Goal: Obtain resource: Download file/media

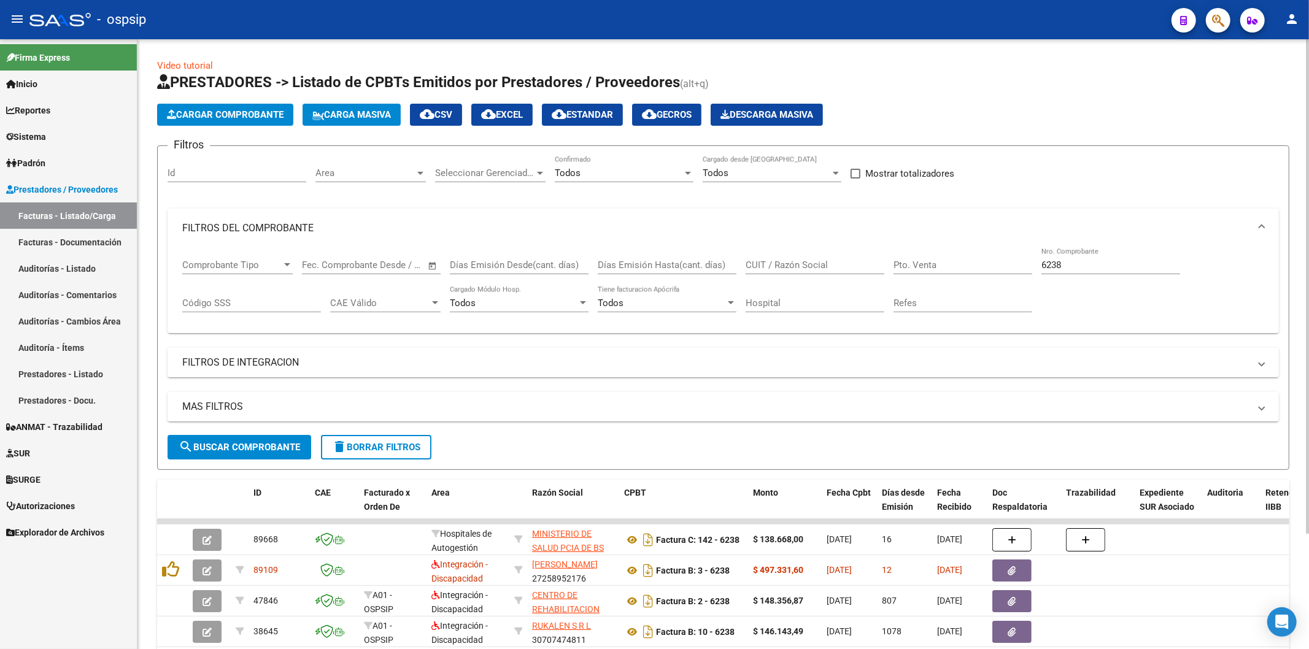
click at [1108, 258] on div "6238 Nro. Comprobante" at bounding box center [1110, 261] width 139 height 26
click at [1082, 266] on input "6238" at bounding box center [1110, 265] width 139 height 11
type input "6"
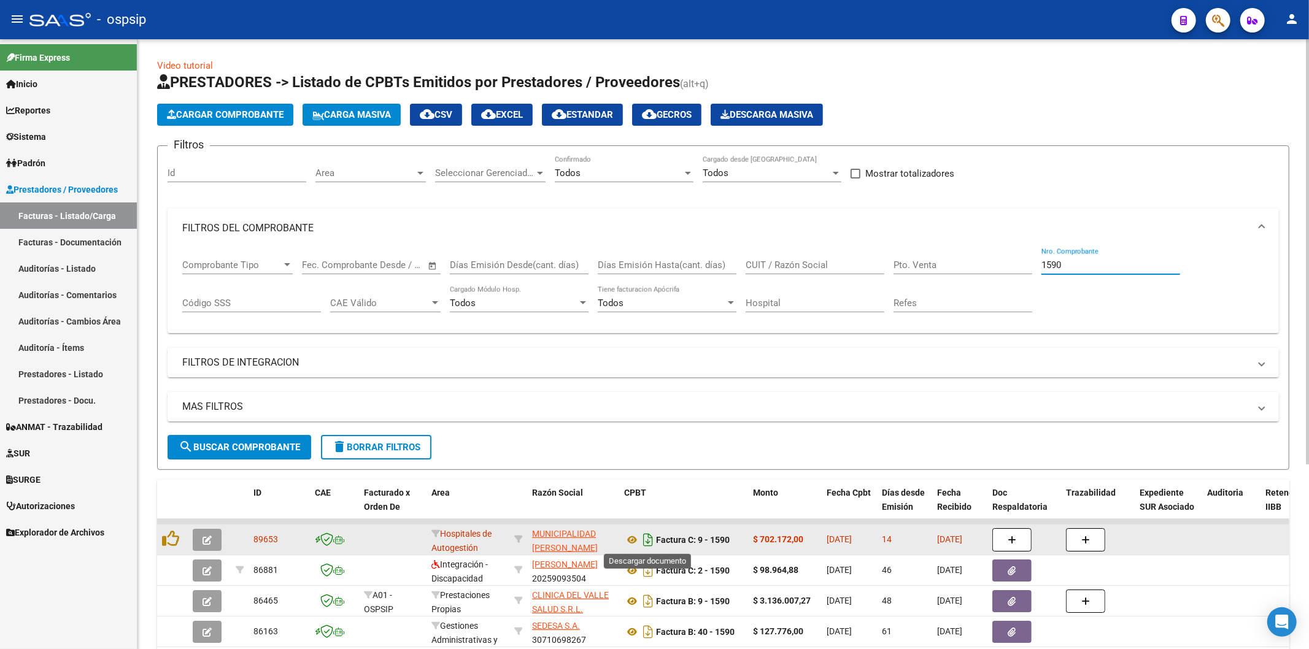
type input "1590"
click at [644, 544] on icon "Descargar documento" at bounding box center [648, 540] width 16 height 20
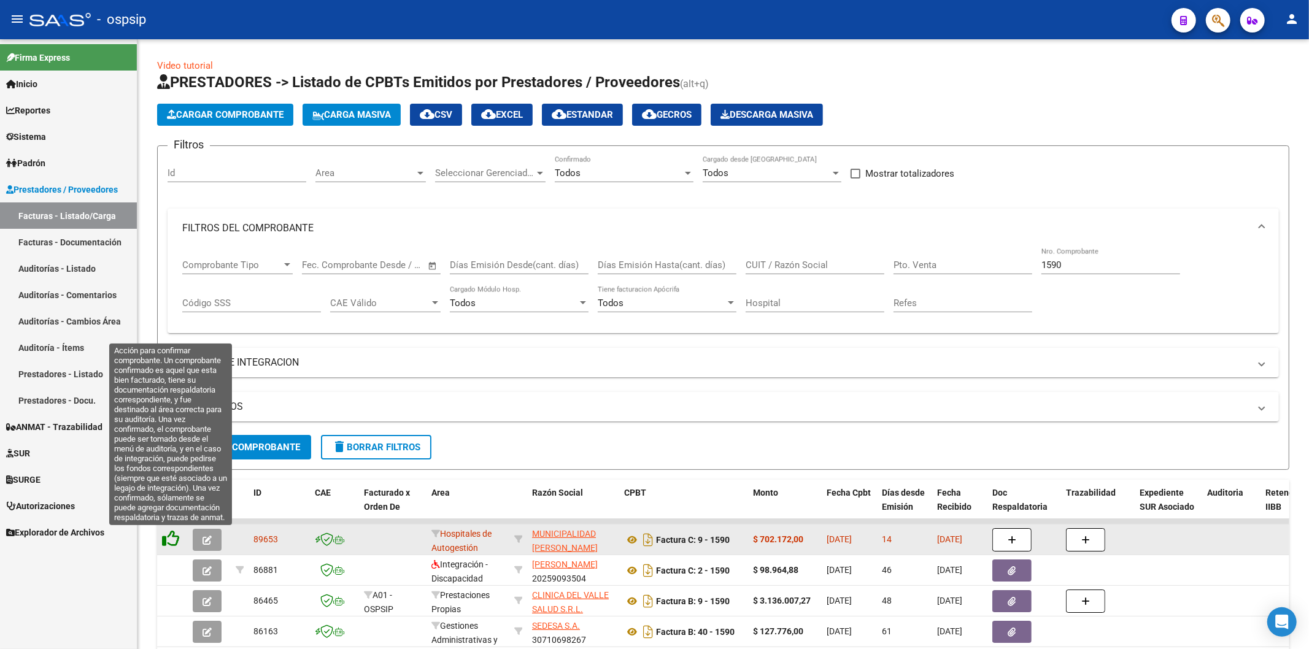
click at [175, 539] on icon at bounding box center [170, 538] width 17 height 17
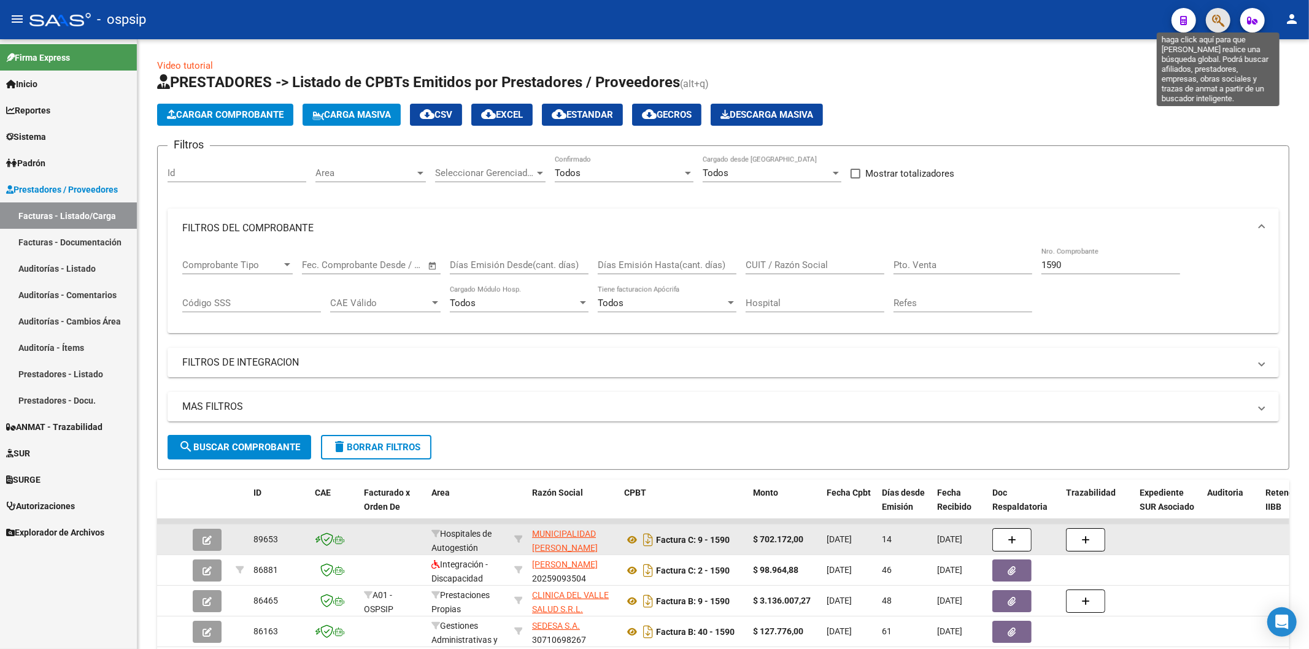
click at [1222, 17] on icon "button" at bounding box center [1218, 20] width 12 height 14
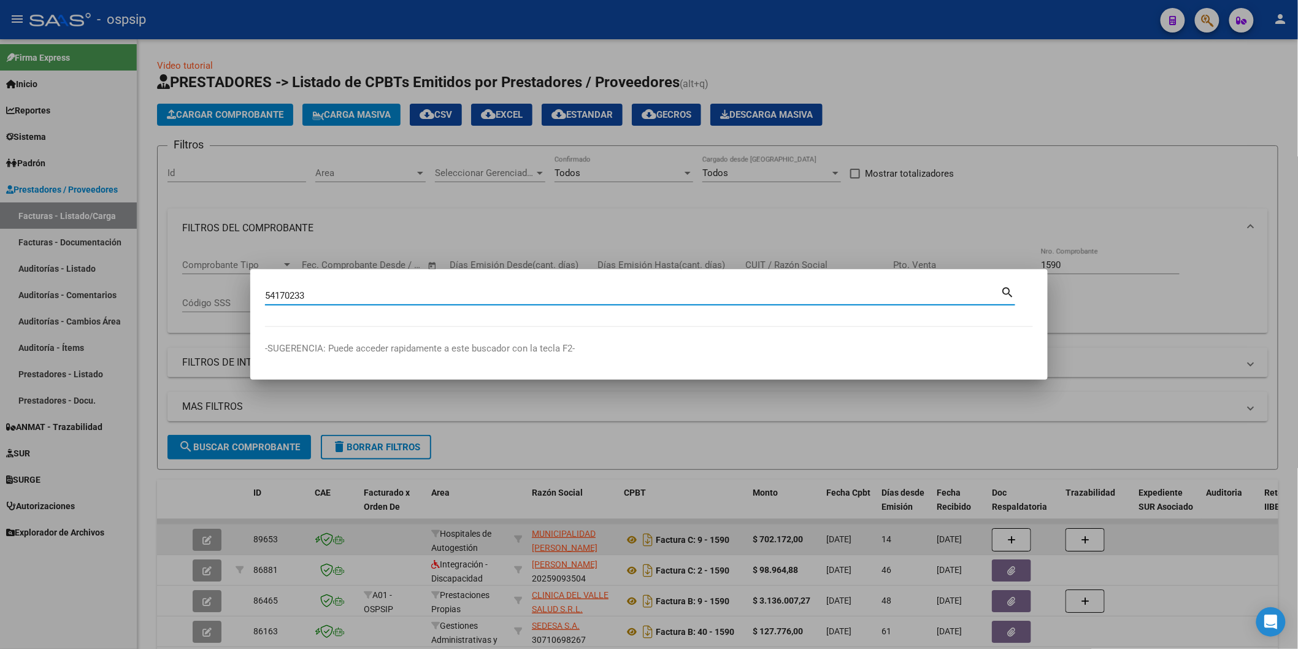
type input "54170233"
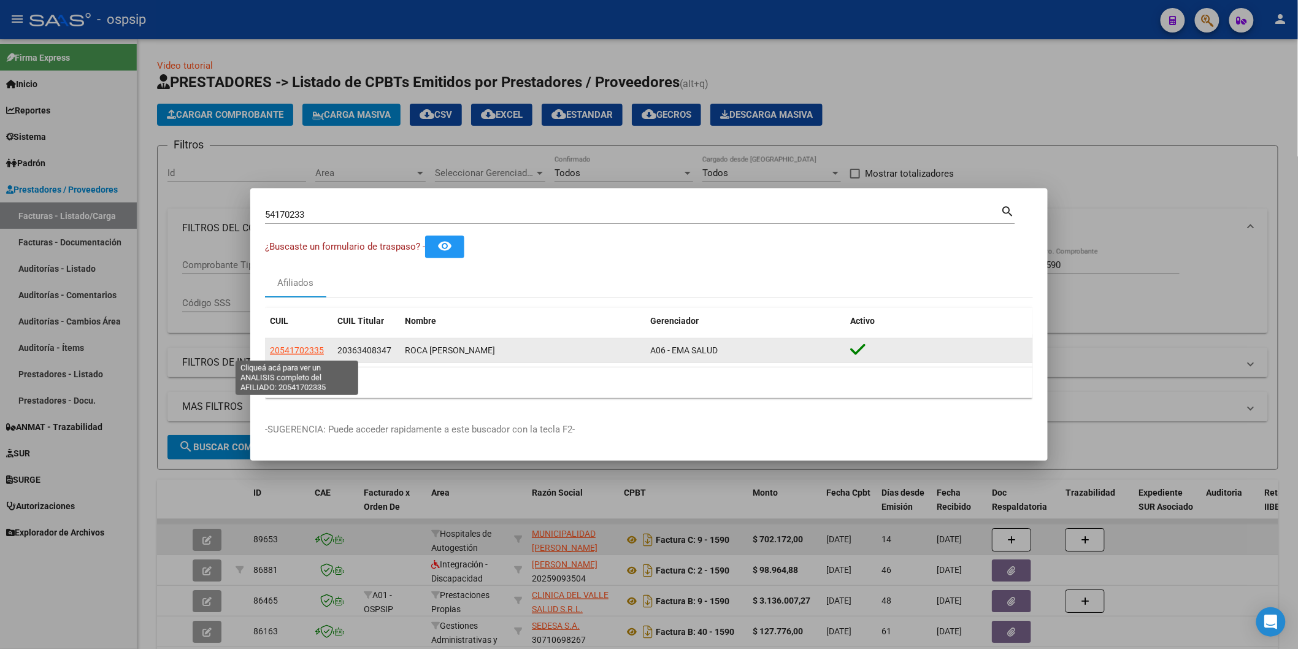
click at [299, 355] on span "20541702335" at bounding box center [297, 350] width 54 height 10
type textarea "20541702335"
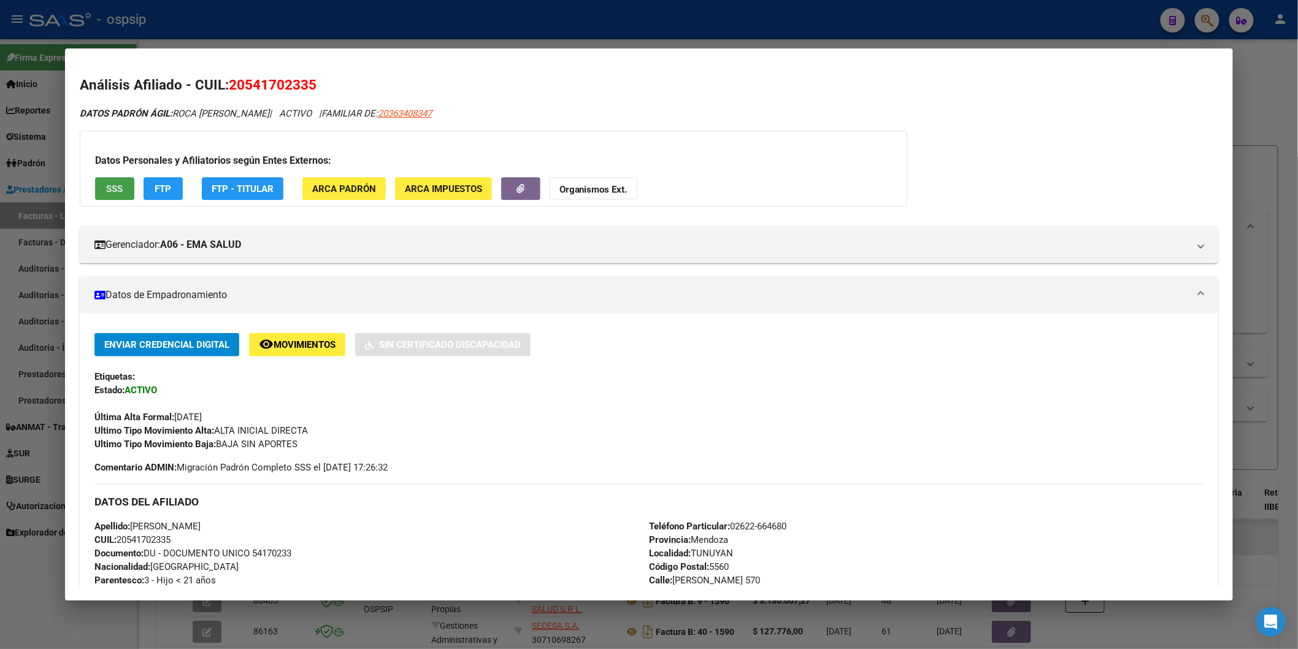
click at [108, 187] on span "SSS" at bounding box center [114, 188] width 17 height 11
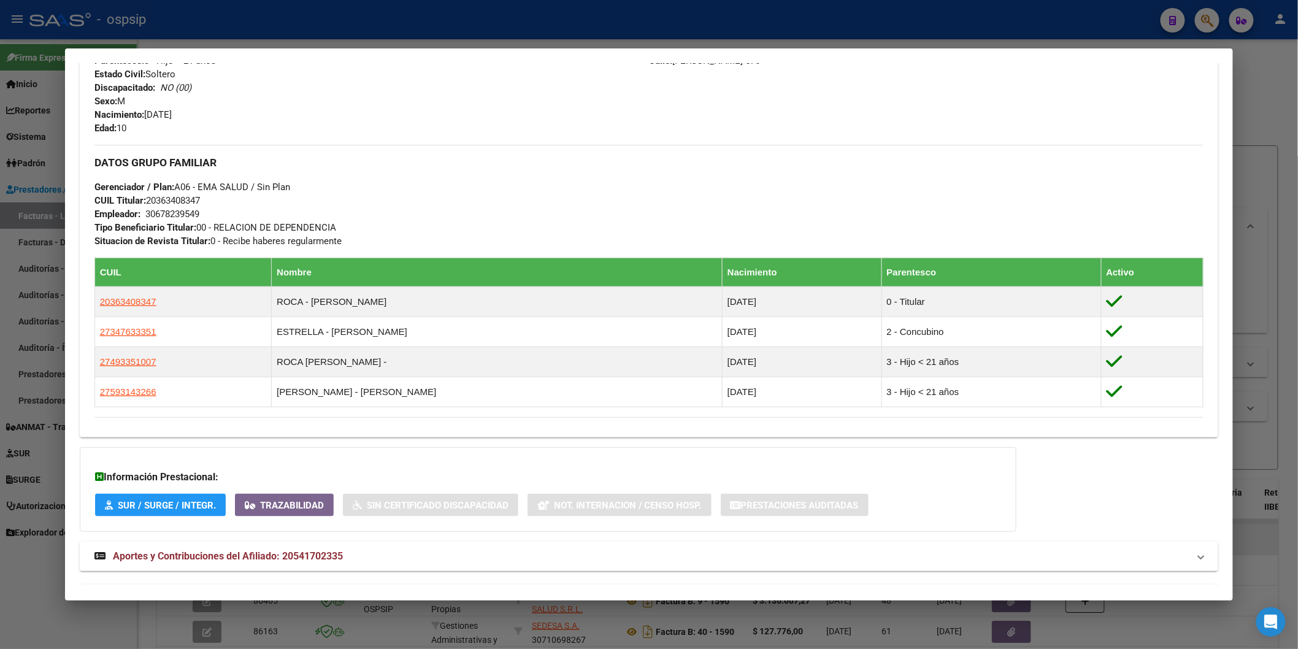
scroll to position [562, 0]
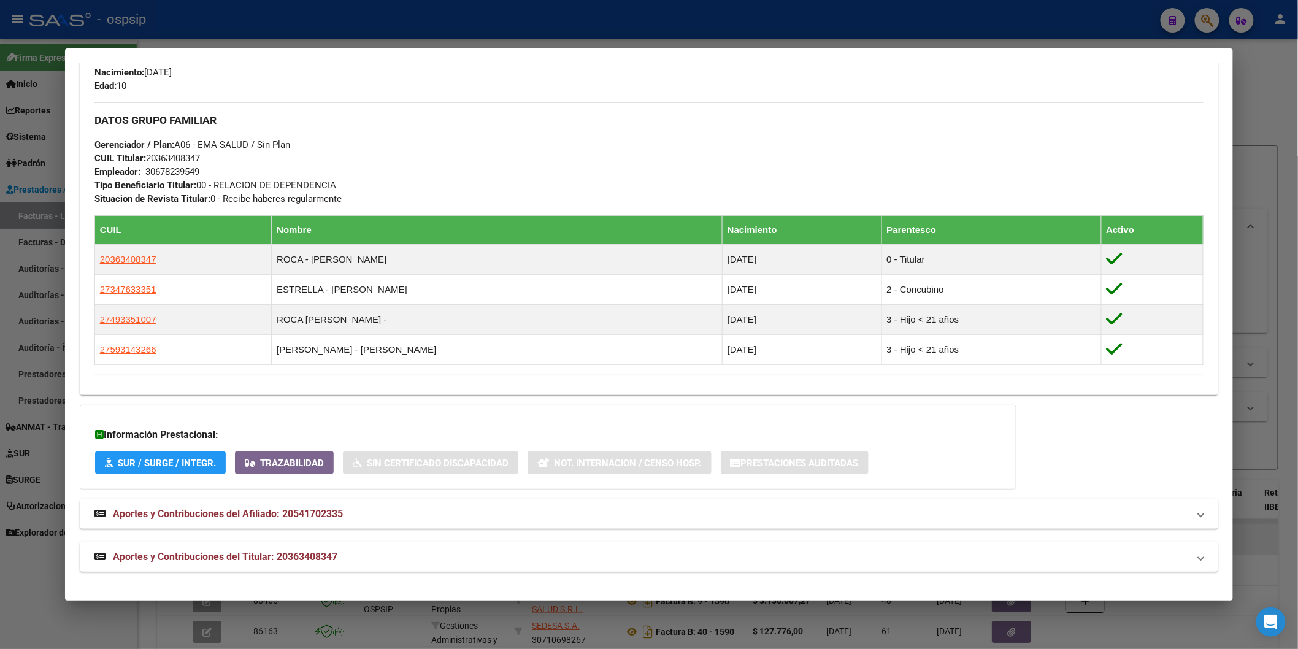
click at [267, 552] on span "Aportes y Contribuciones del Titular: 20363408347" at bounding box center [225, 557] width 225 height 12
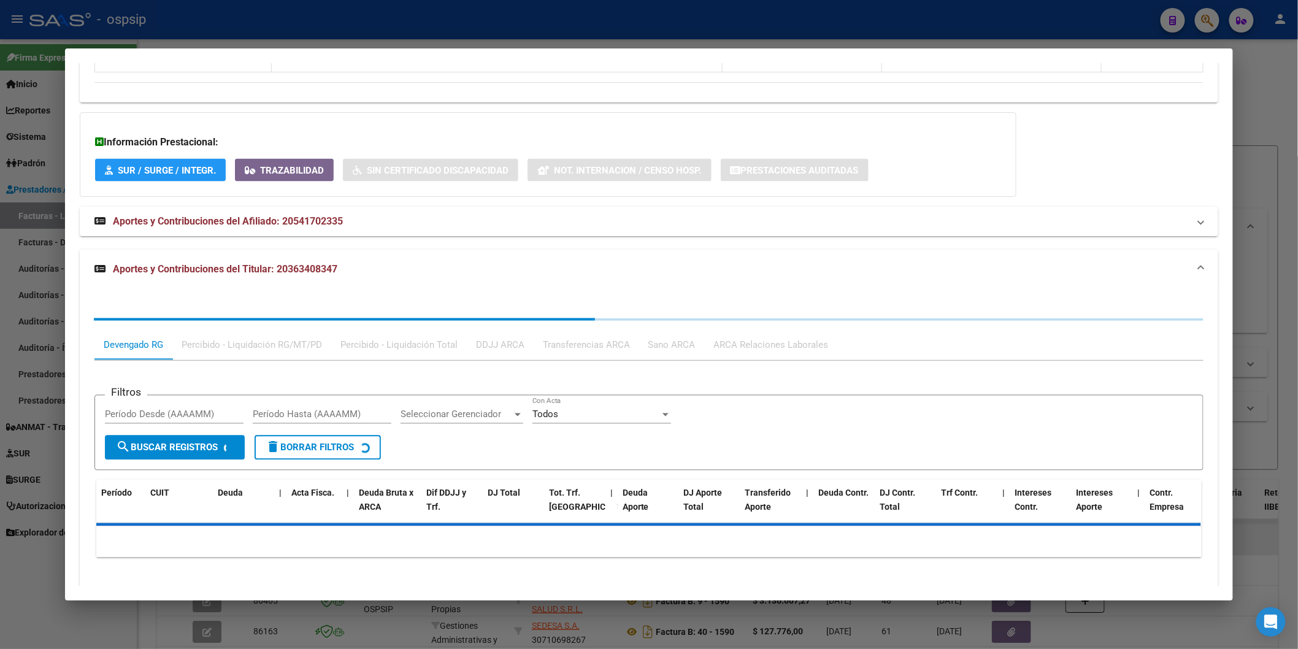
scroll to position [869, 0]
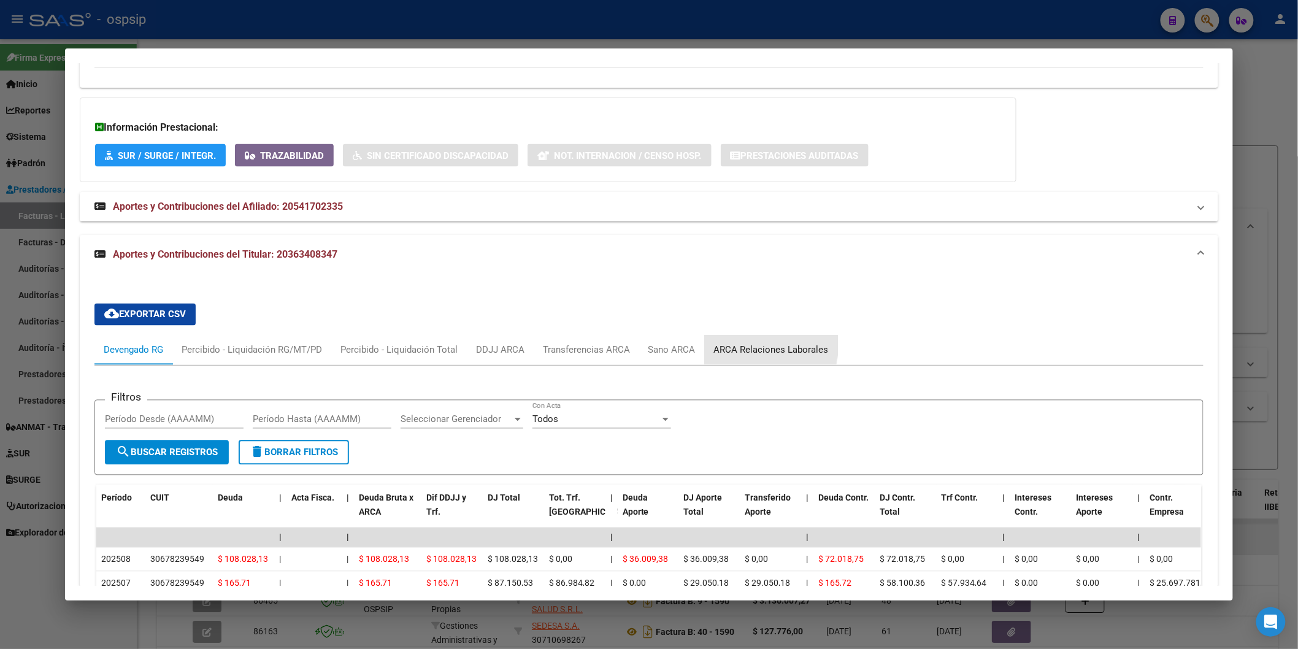
click at [733, 347] on div "ARCA Relaciones Laborales" at bounding box center [771, 350] width 115 height 13
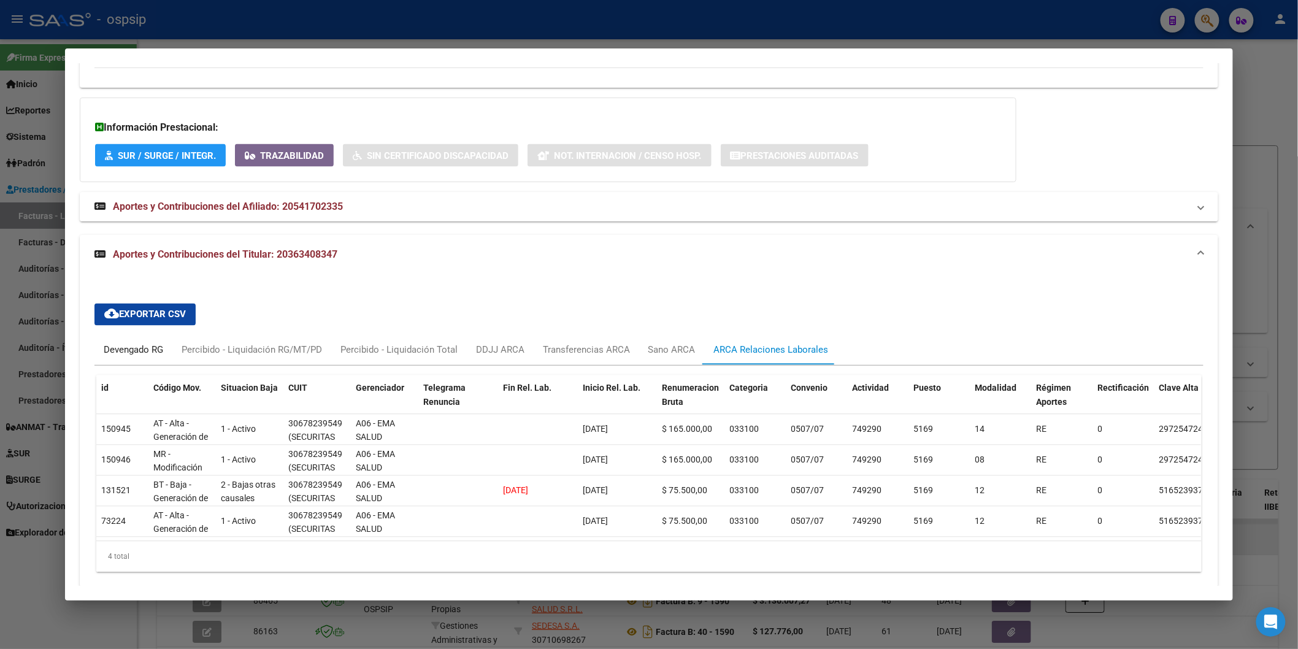
click at [128, 352] on div "Devengado RG" at bounding box center [134, 350] width 60 height 13
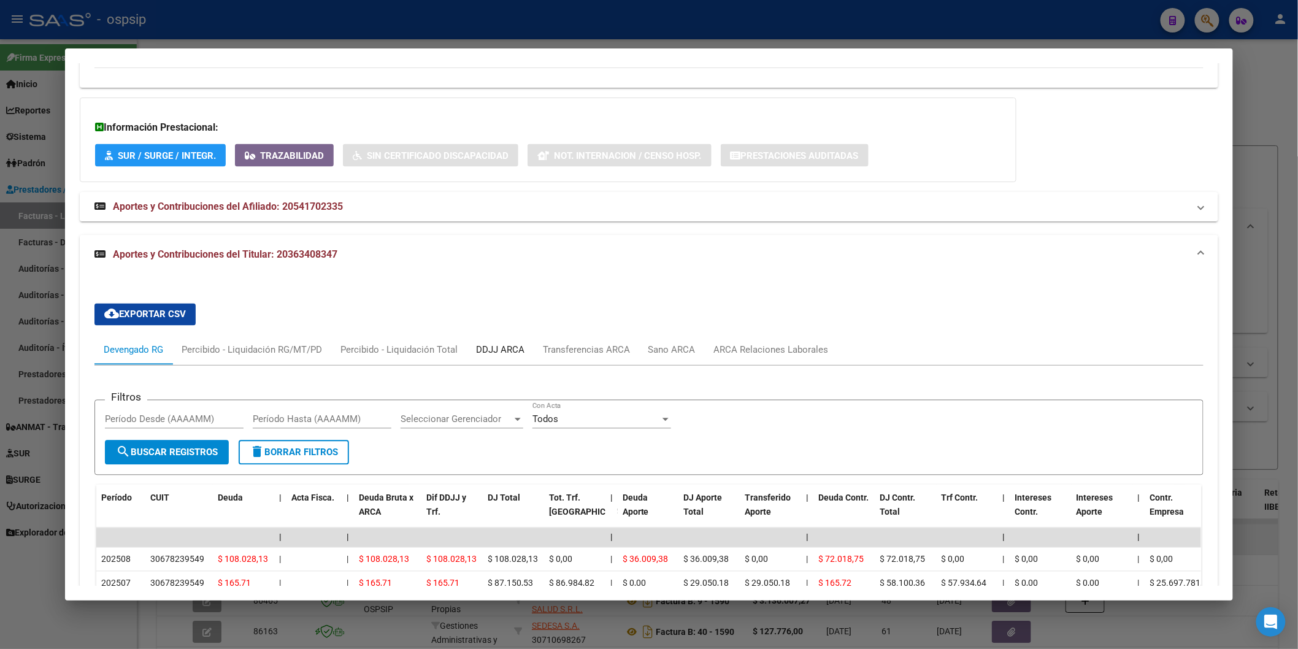
click at [508, 347] on div "DDJJ ARCA" at bounding box center [500, 350] width 48 height 13
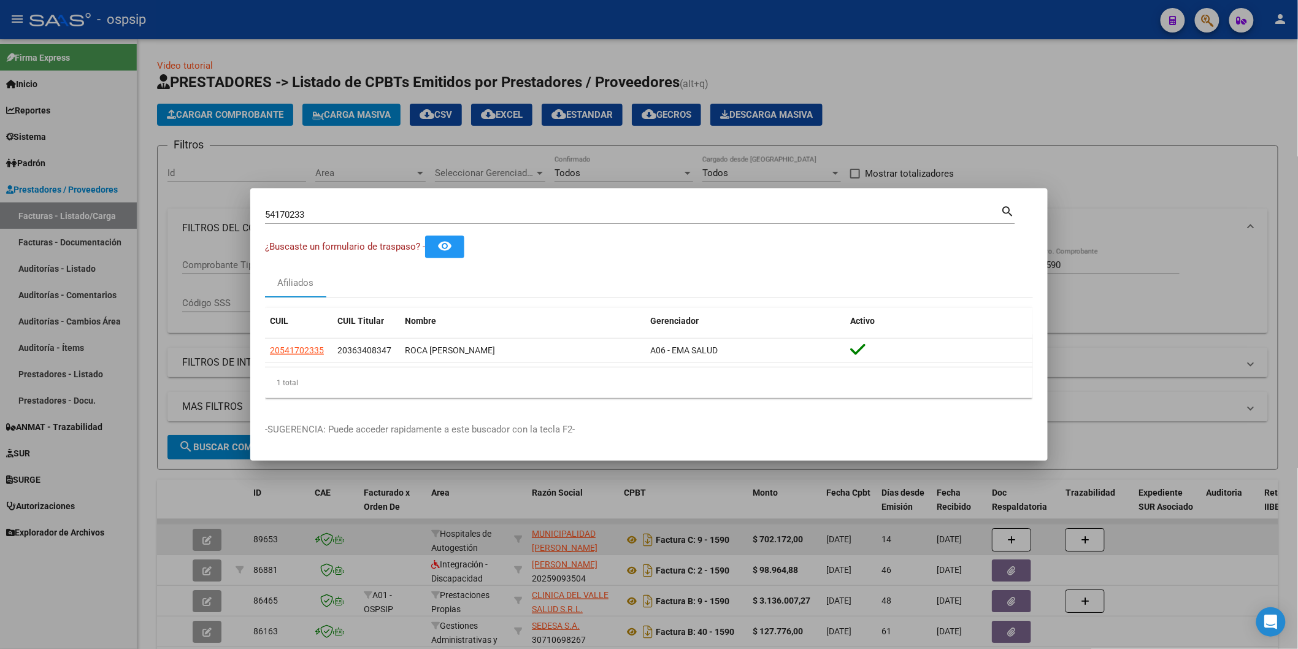
click at [340, 210] on input "54170233" at bounding box center [633, 214] width 736 height 11
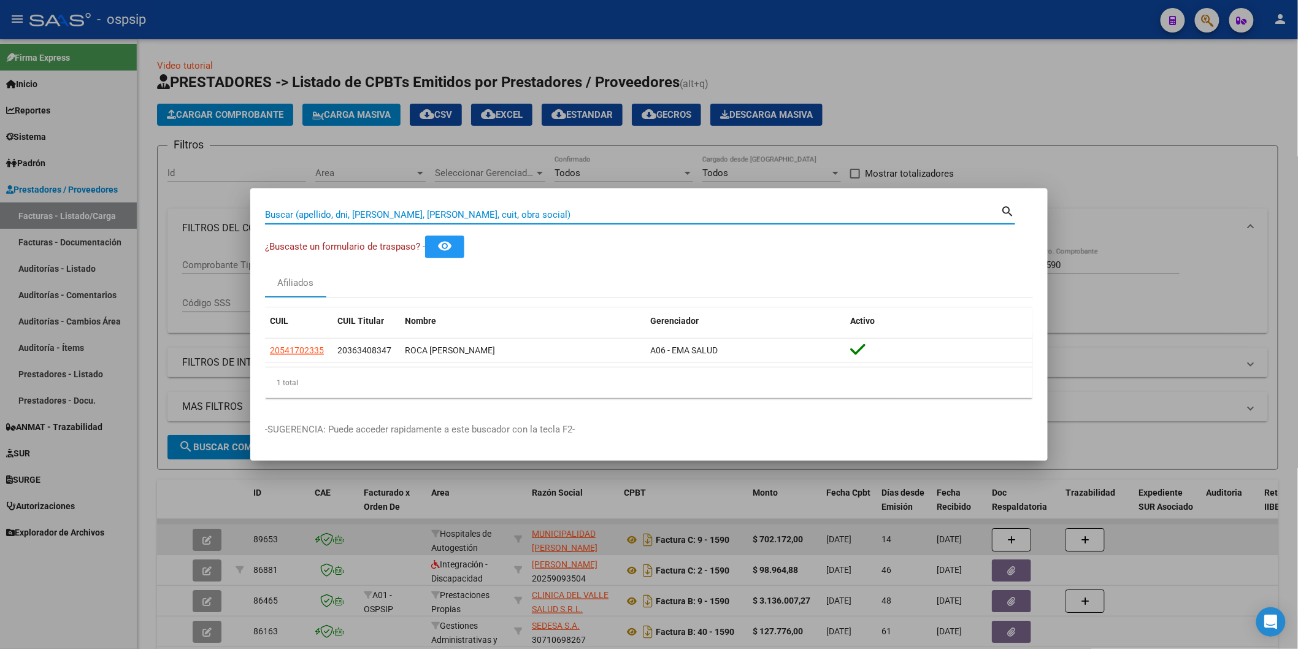
paste input "41418495"
type input "41418495"
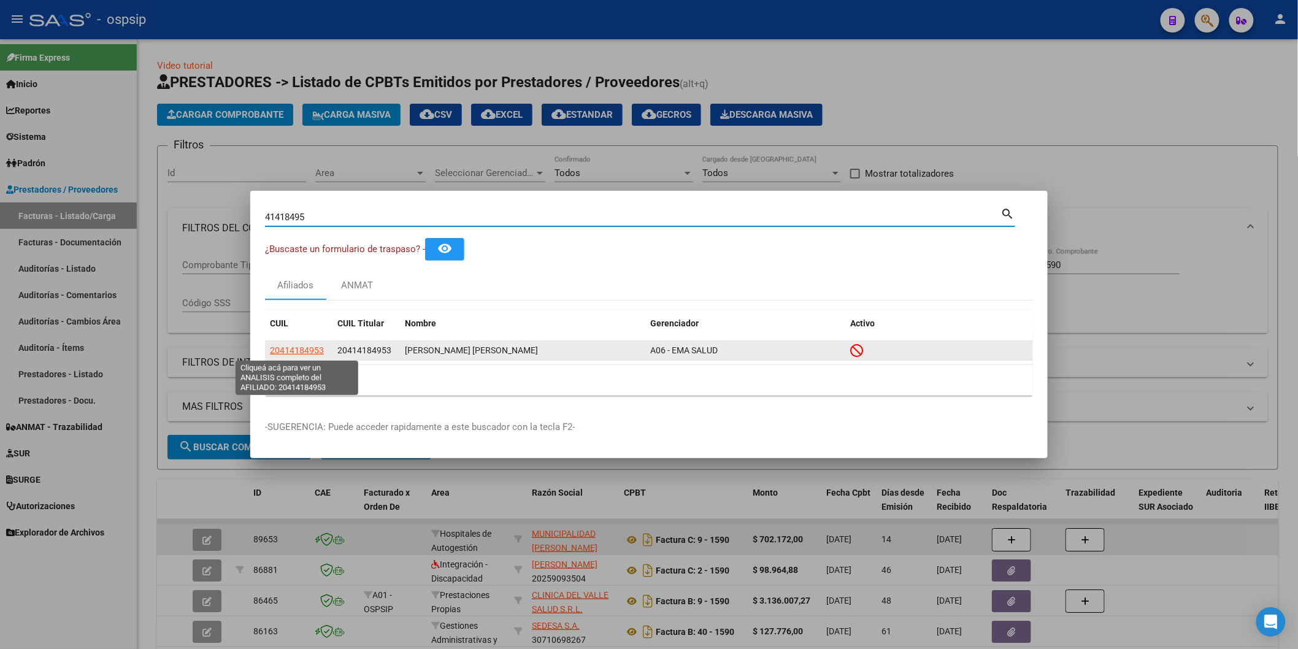
click at [309, 350] on span "20414184953" at bounding box center [297, 350] width 54 height 10
type textarea "20414184953"
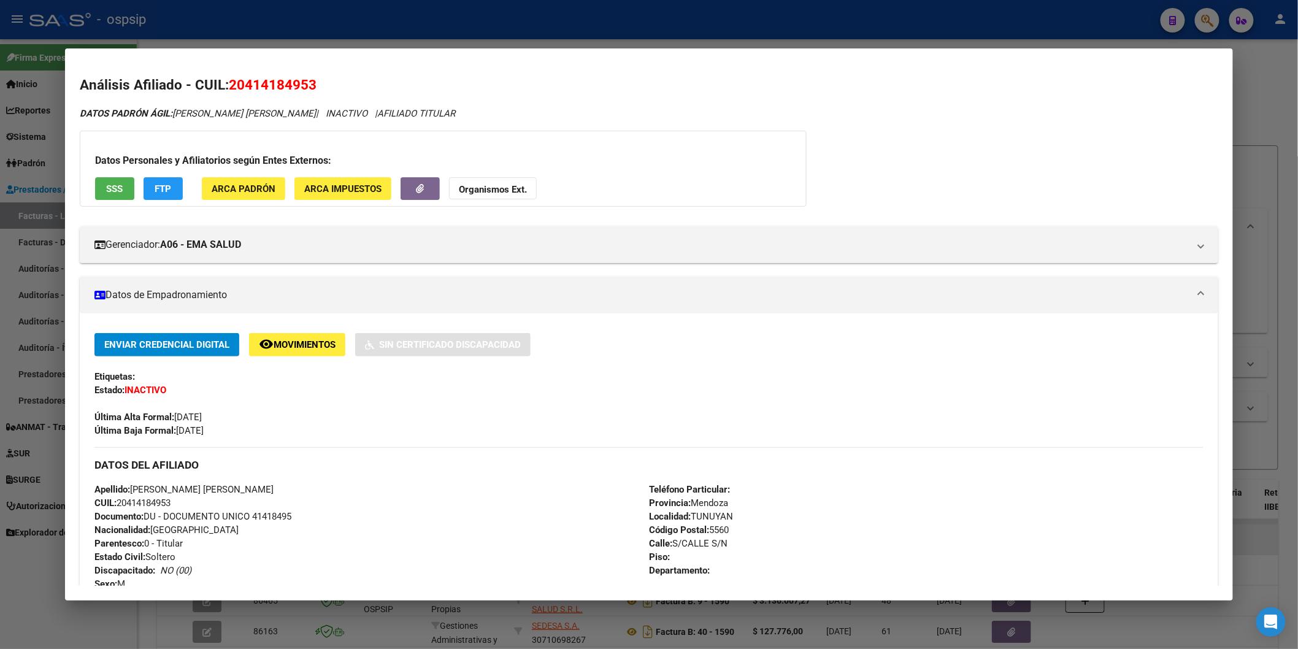
click at [126, 193] on button "SSS" at bounding box center [114, 188] width 39 height 23
click at [490, 186] on strong "Organismos Ext." at bounding box center [493, 189] width 68 height 11
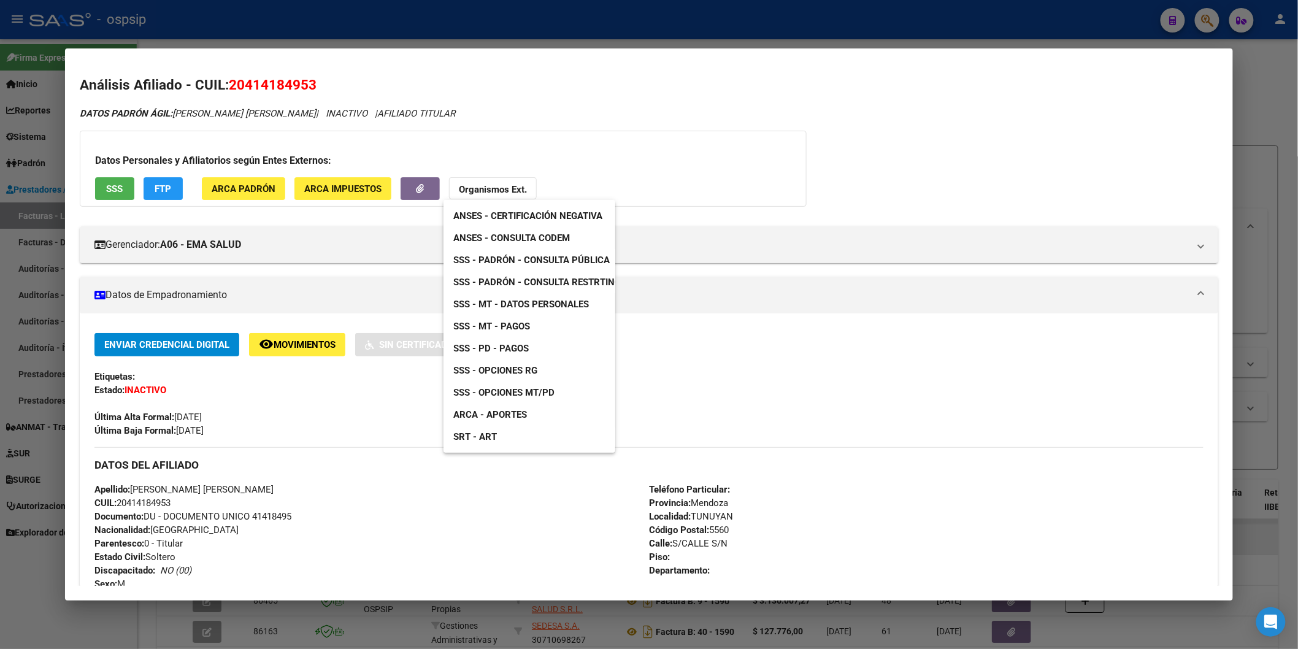
click at [582, 252] on link "SSS - Padrón - Consulta Pública" at bounding box center [532, 260] width 176 height 22
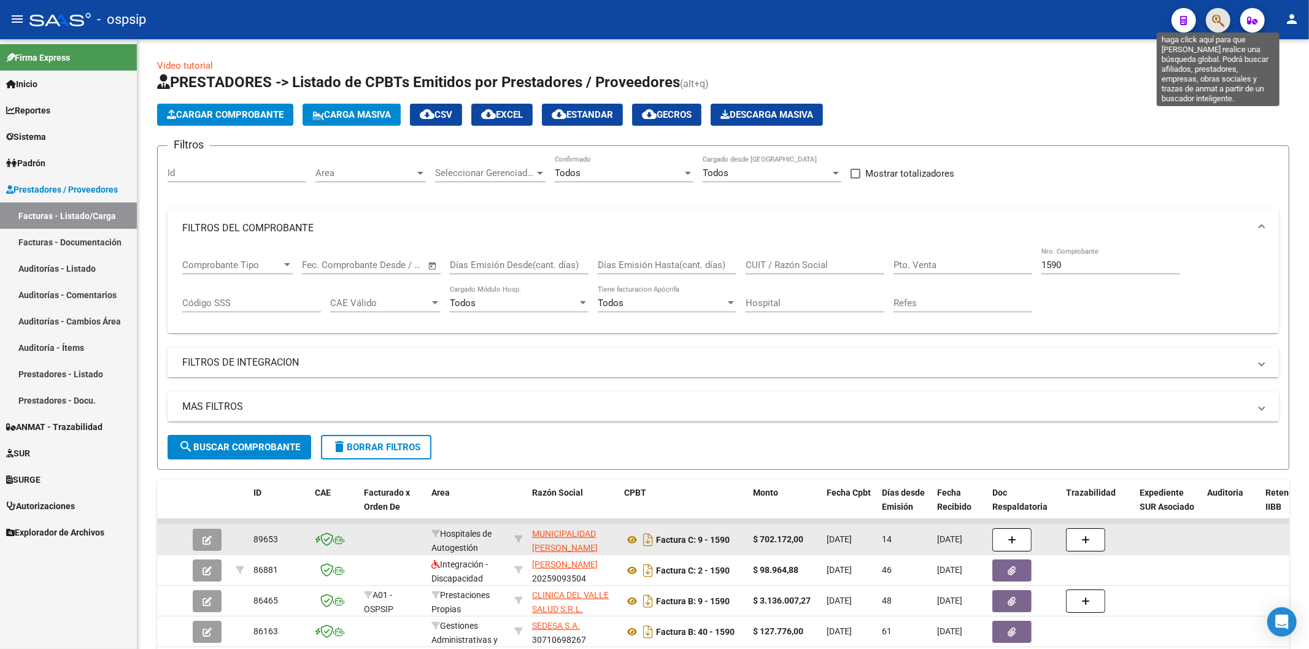
click at [1218, 23] on icon "button" at bounding box center [1218, 20] width 12 height 14
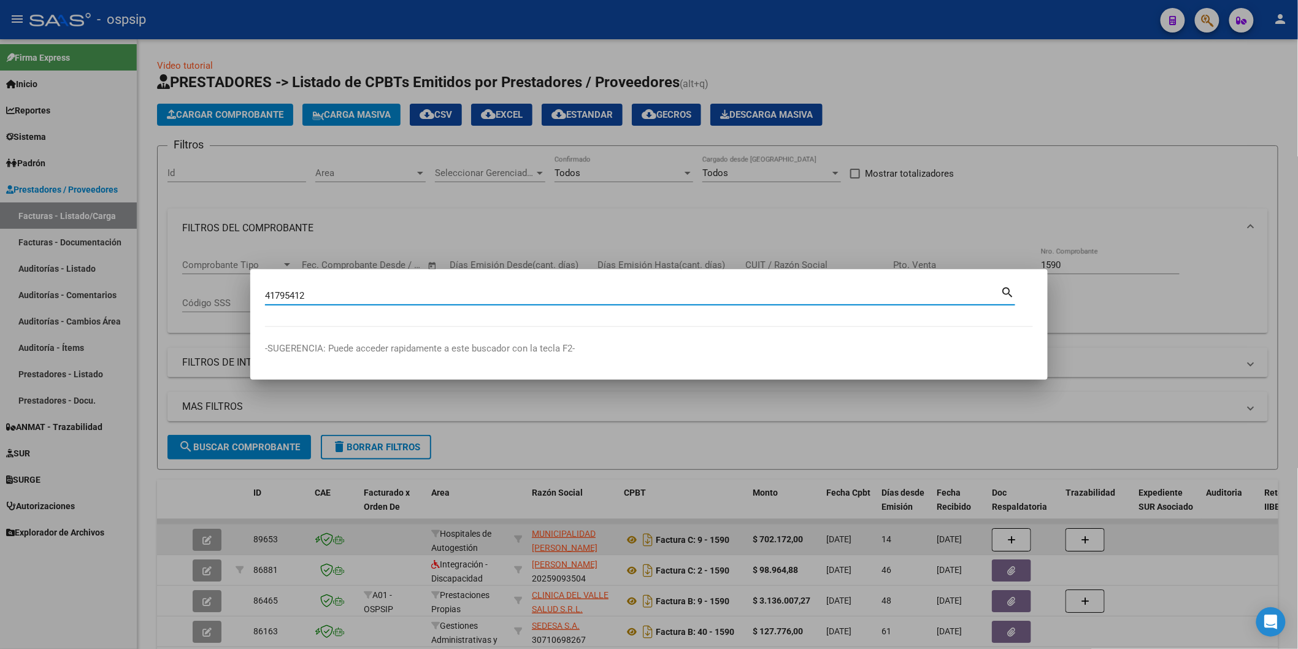
type input "41795412"
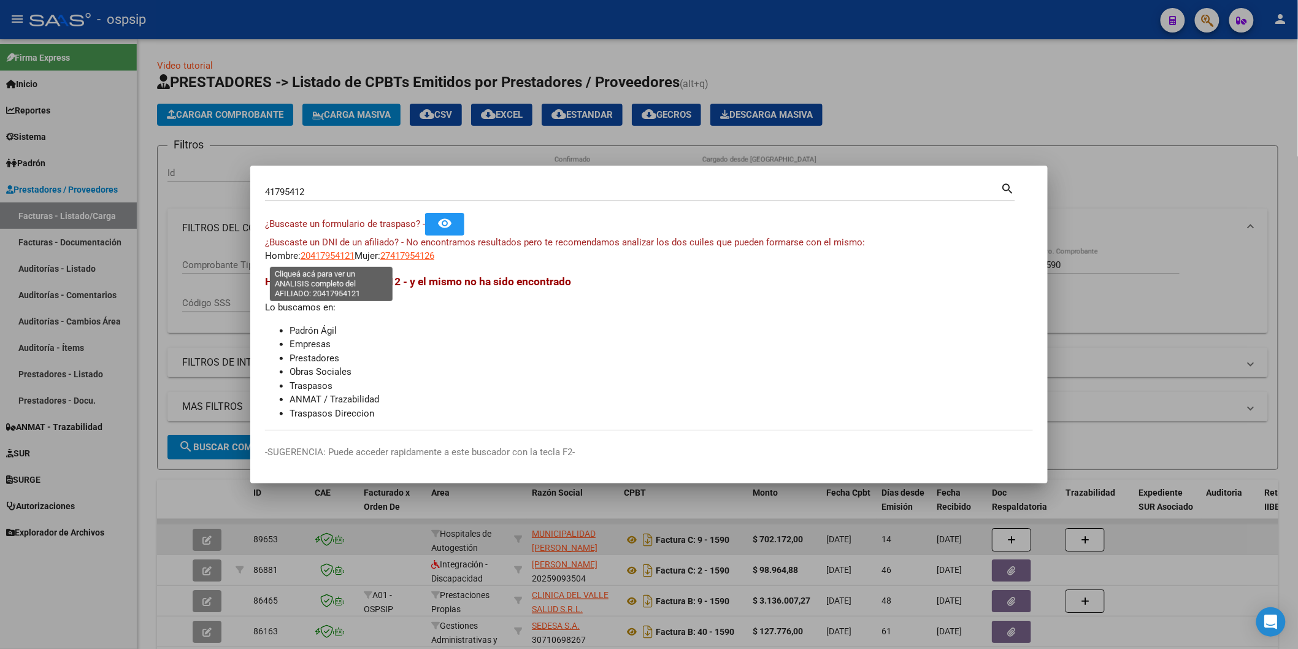
click at [344, 254] on span "20417954121" at bounding box center [328, 255] width 54 height 11
type textarea "20417954121"
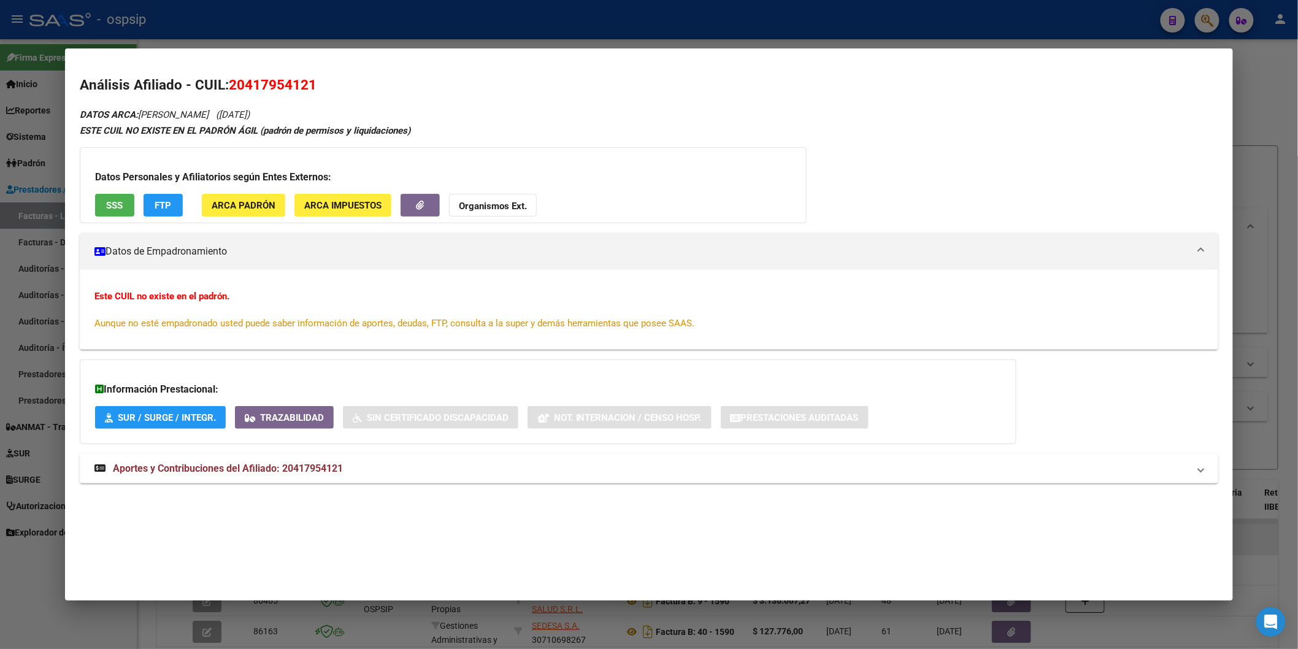
click at [118, 201] on span "SSS" at bounding box center [114, 205] width 17 height 11
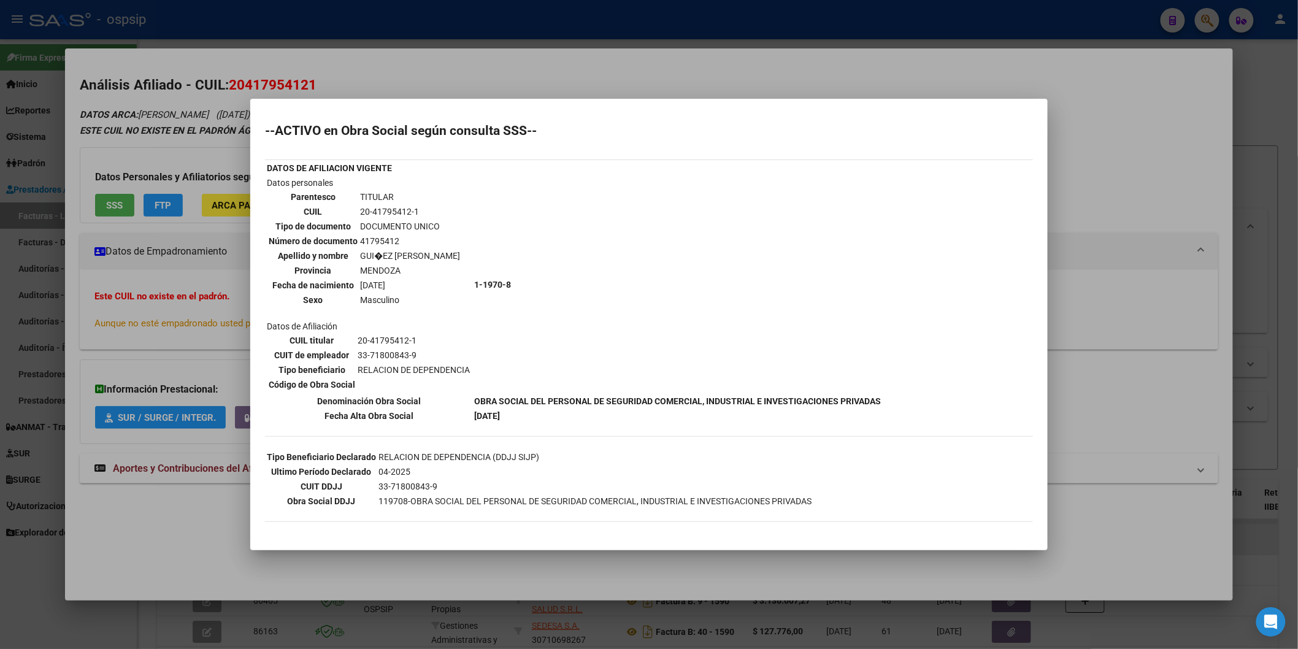
scroll to position [82, 0]
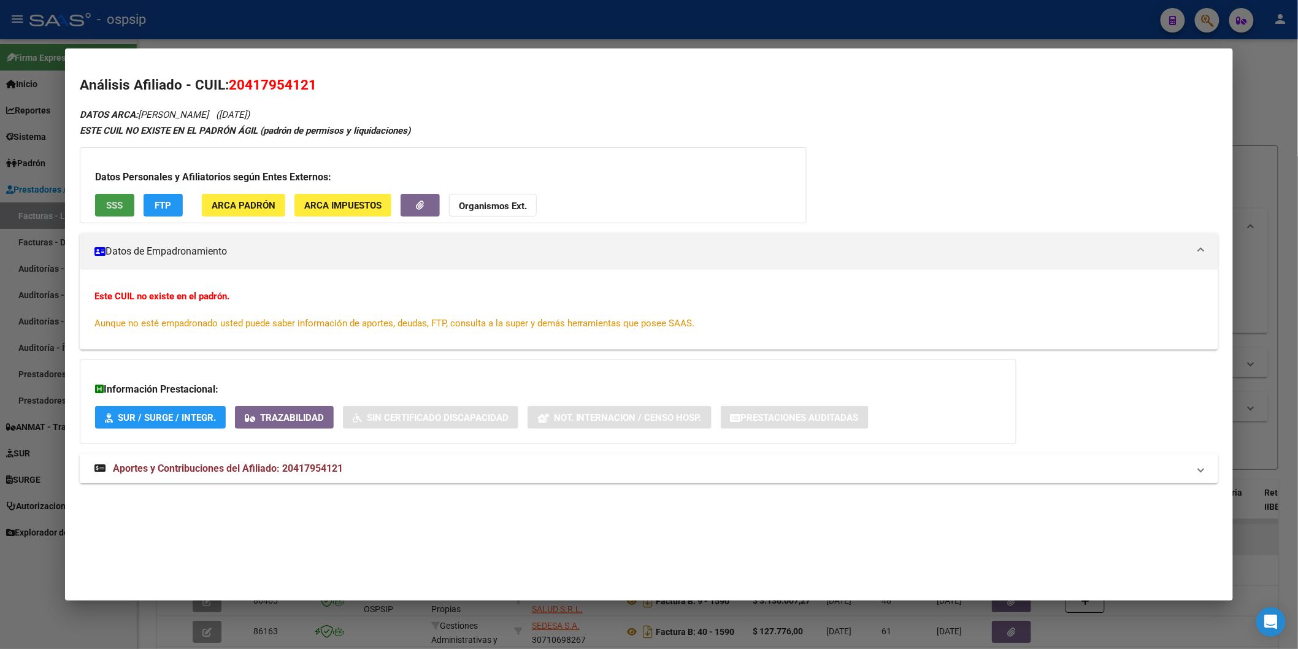
click at [488, 205] on strong "Organismos Ext." at bounding box center [493, 206] width 68 height 11
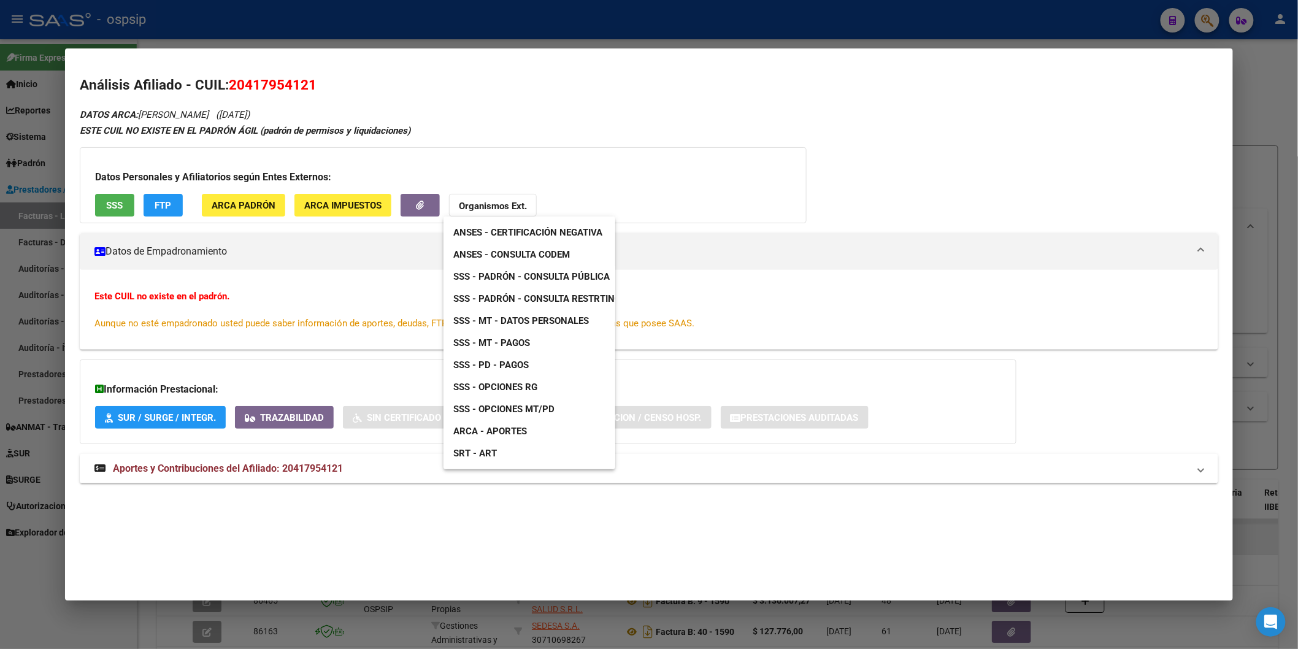
click at [274, 470] on div at bounding box center [649, 324] width 1298 height 649
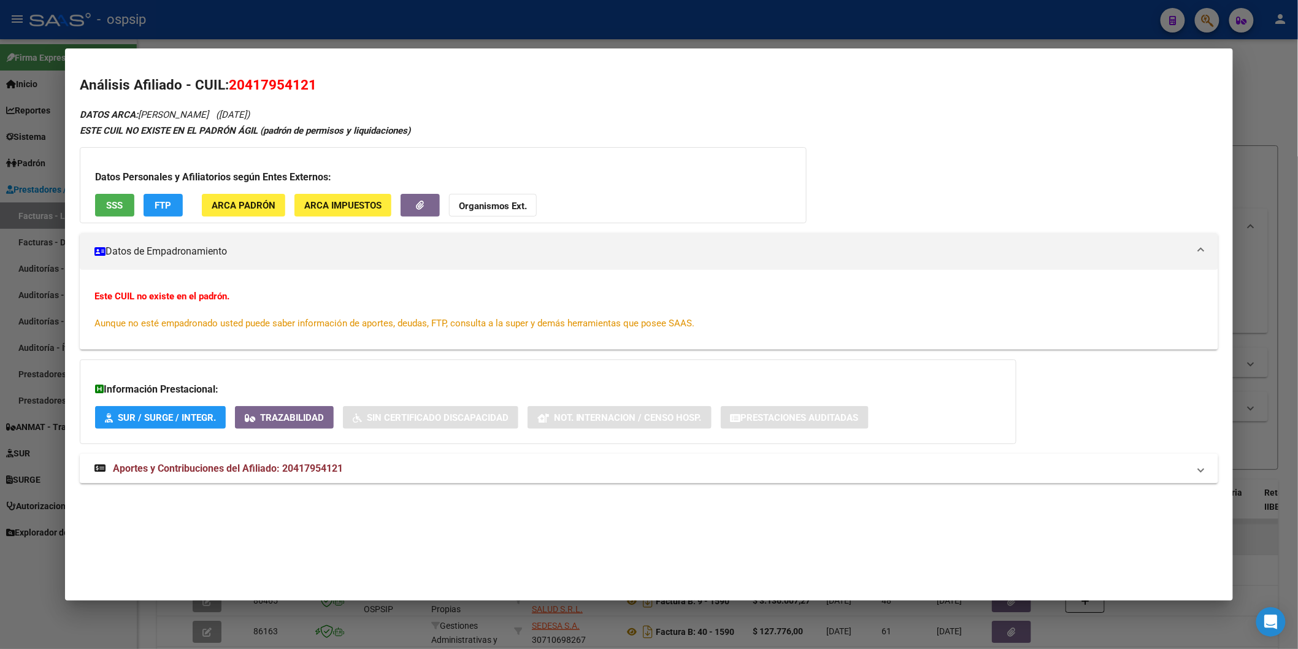
click at [274, 470] on span "Aportes y Contribuciones del Afiliado: 20417954121" at bounding box center [228, 469] width 230 height 12
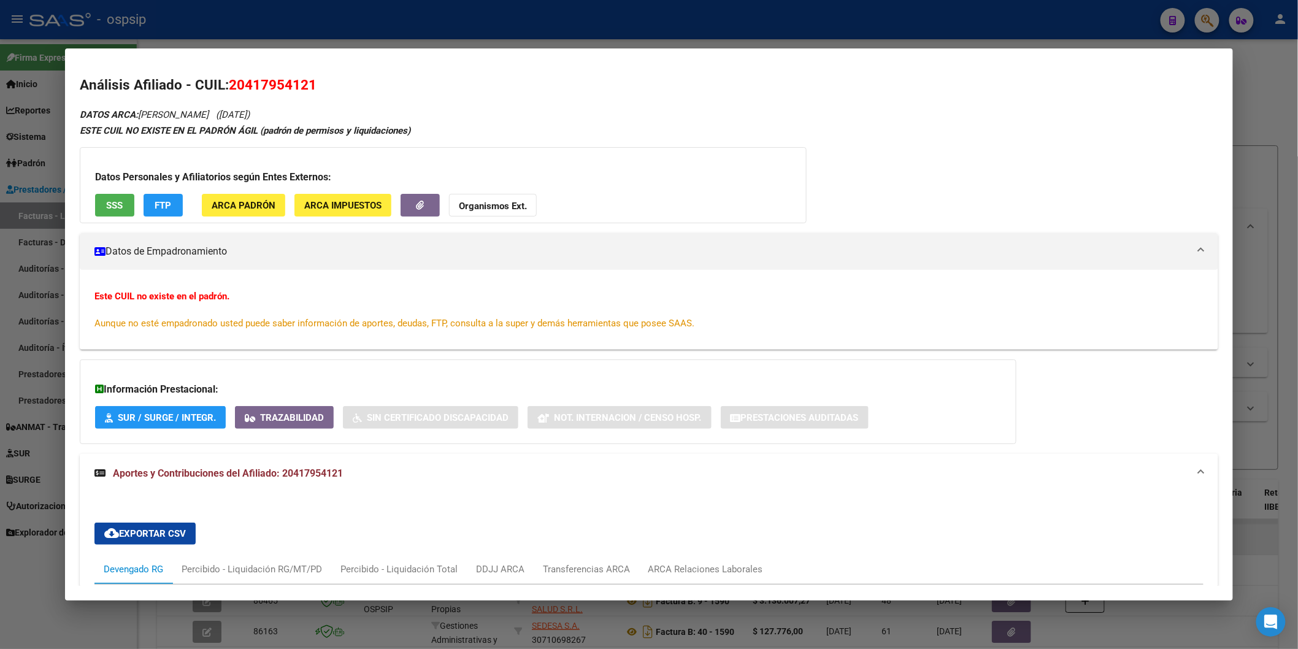
scroll to position [272, 0]
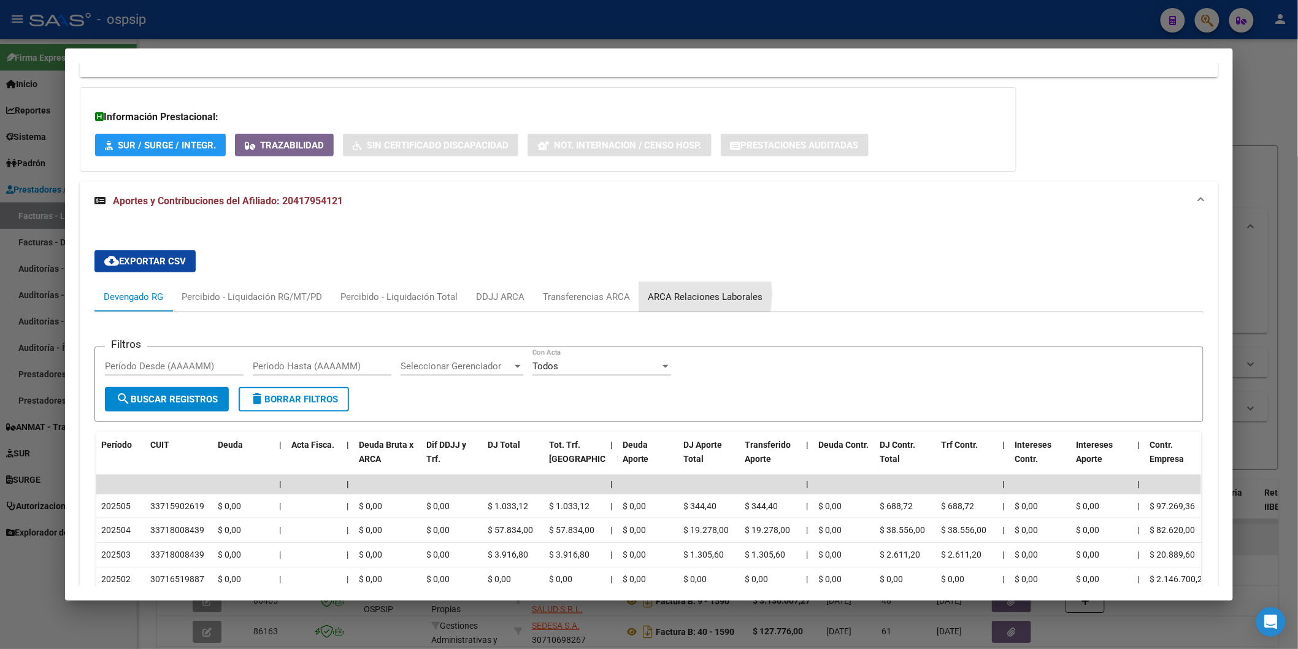
click at [663, 294] on div "ARCA Relaciones Laborales" at bounding box center [705, 296] width 115 height 13
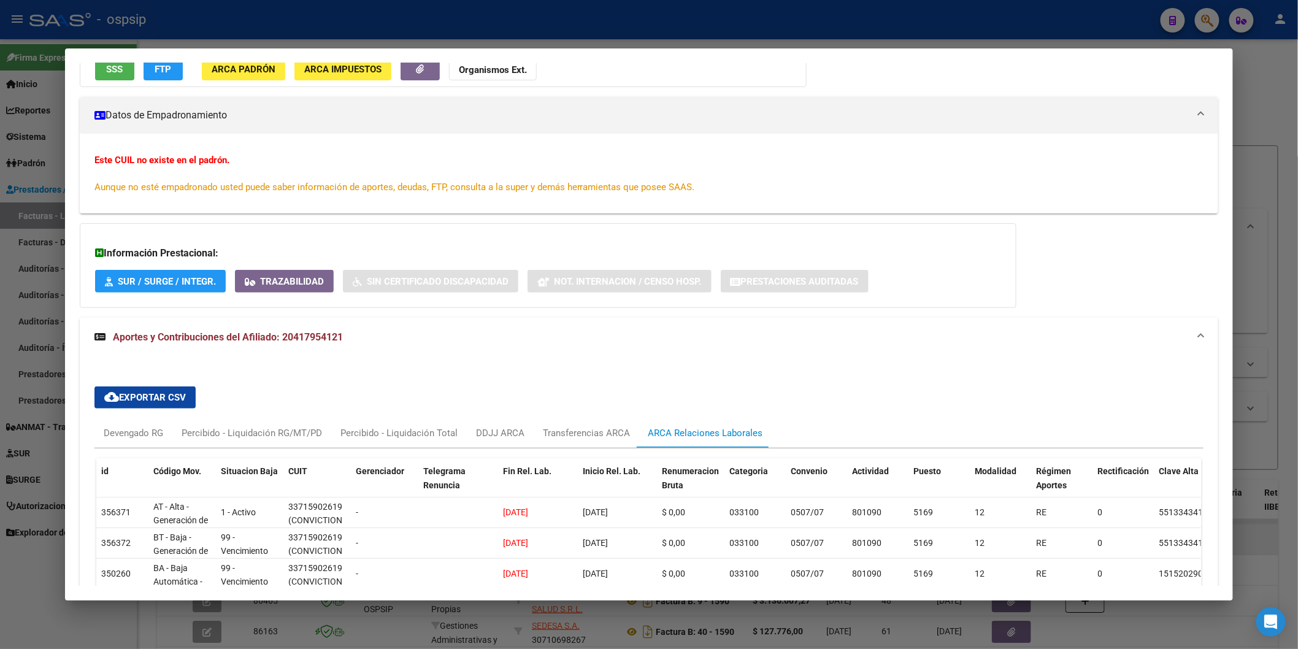
scroll to position [0, 0]
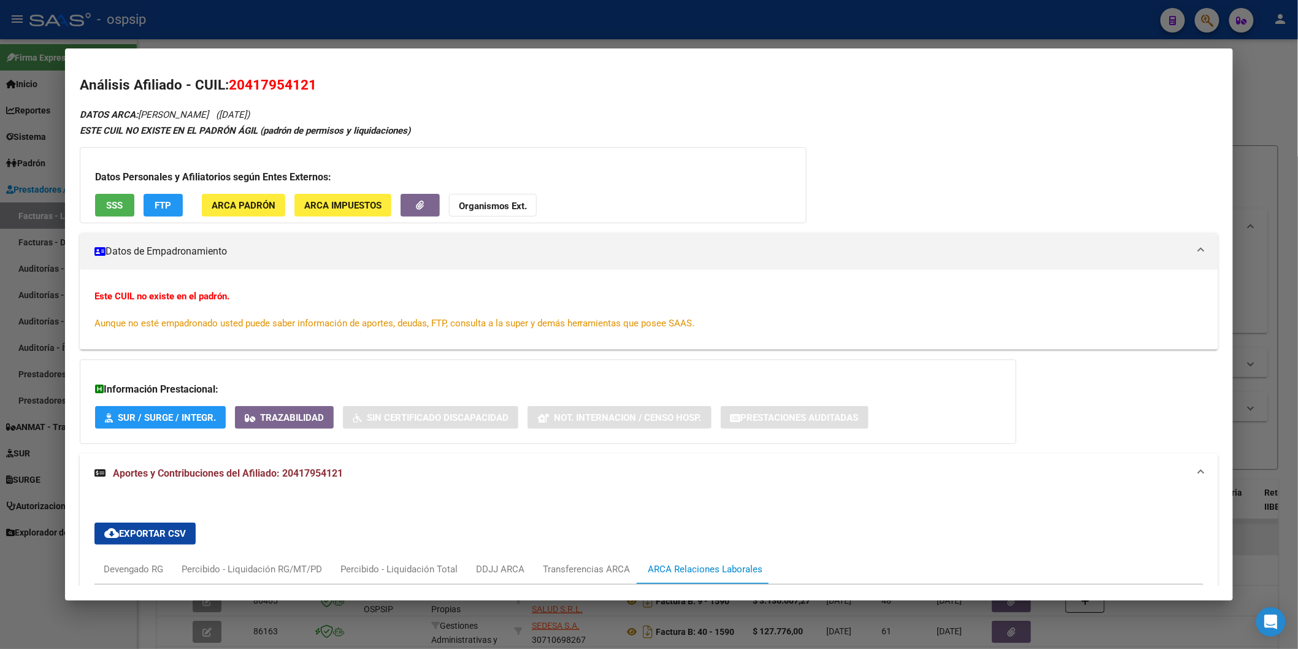
click at [112, 197] on button "SSS" at bounding box center [114, 205] width 39 height 23
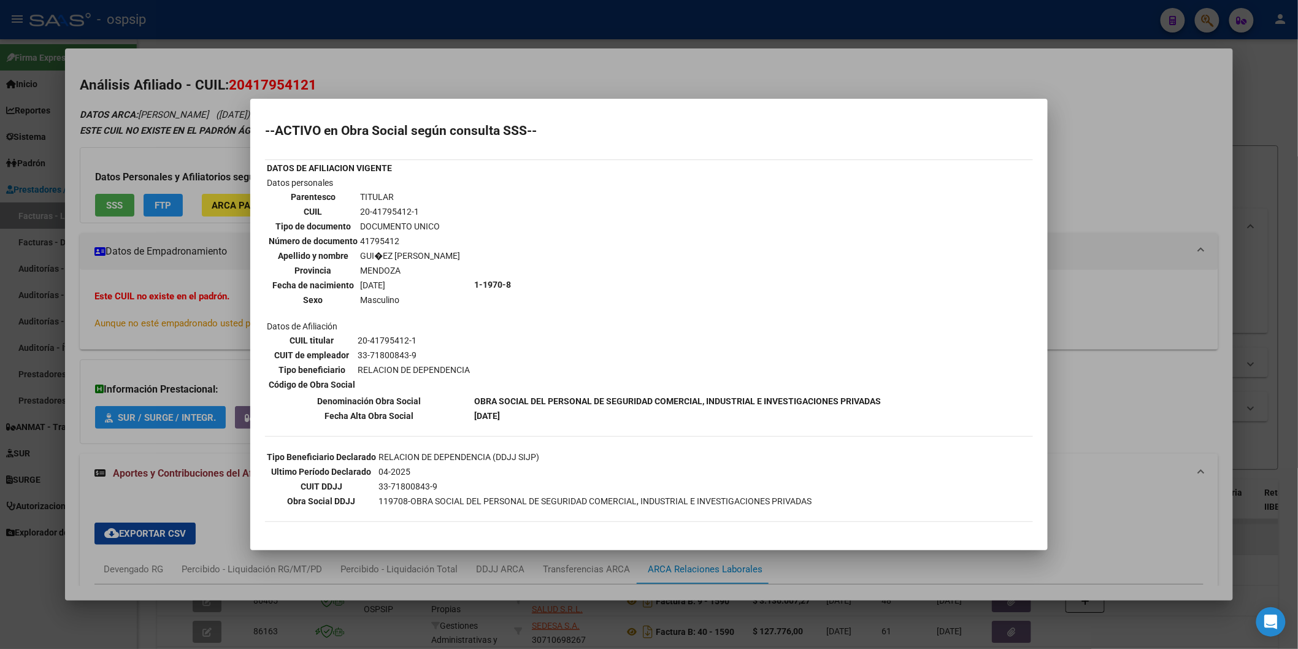
scroll to position [82, 0]
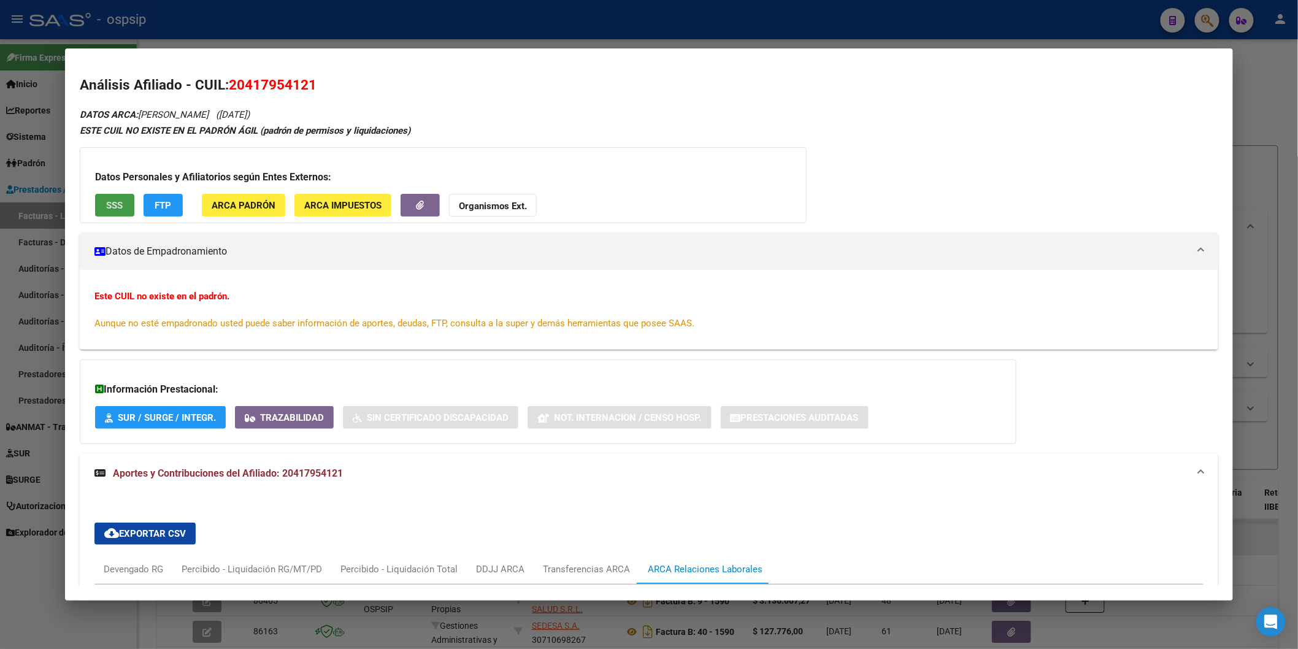
click at [505, 201] on strong "Organismos Ext." at bounding box center [493, 206] width 68 height 11
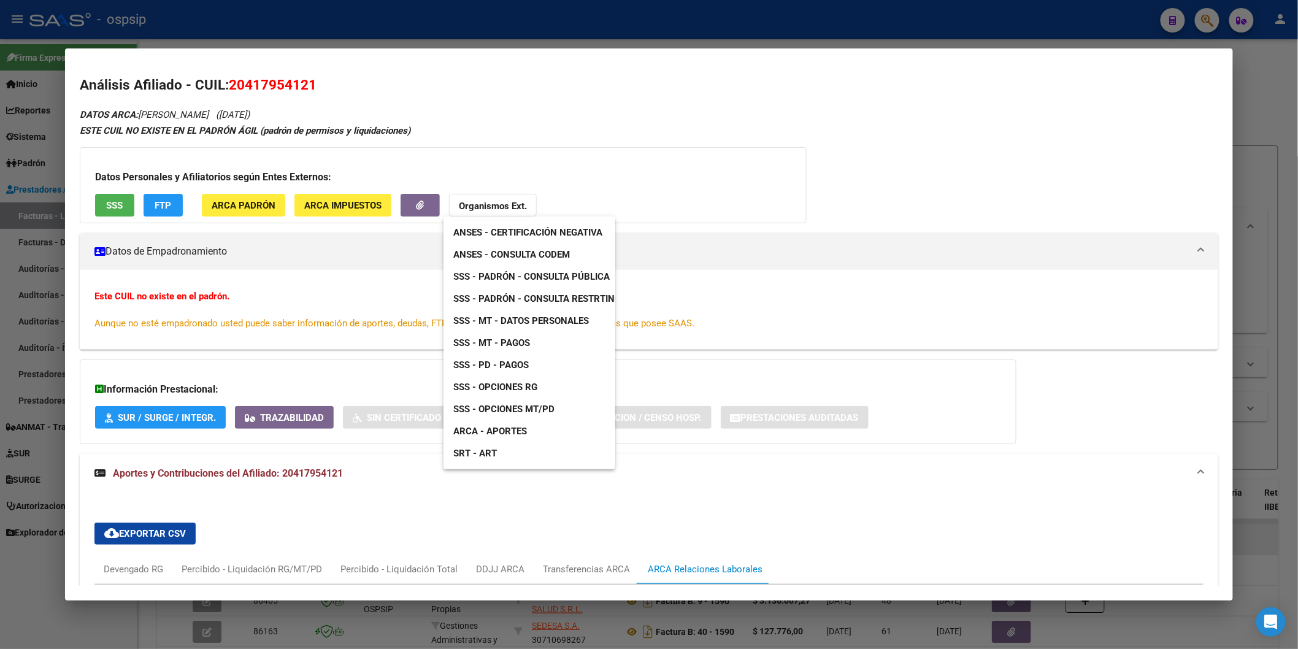
click at [534, 256] on span "ANSES - Consulta CODEM" at bounding box center [511, 254] width 117 height 11
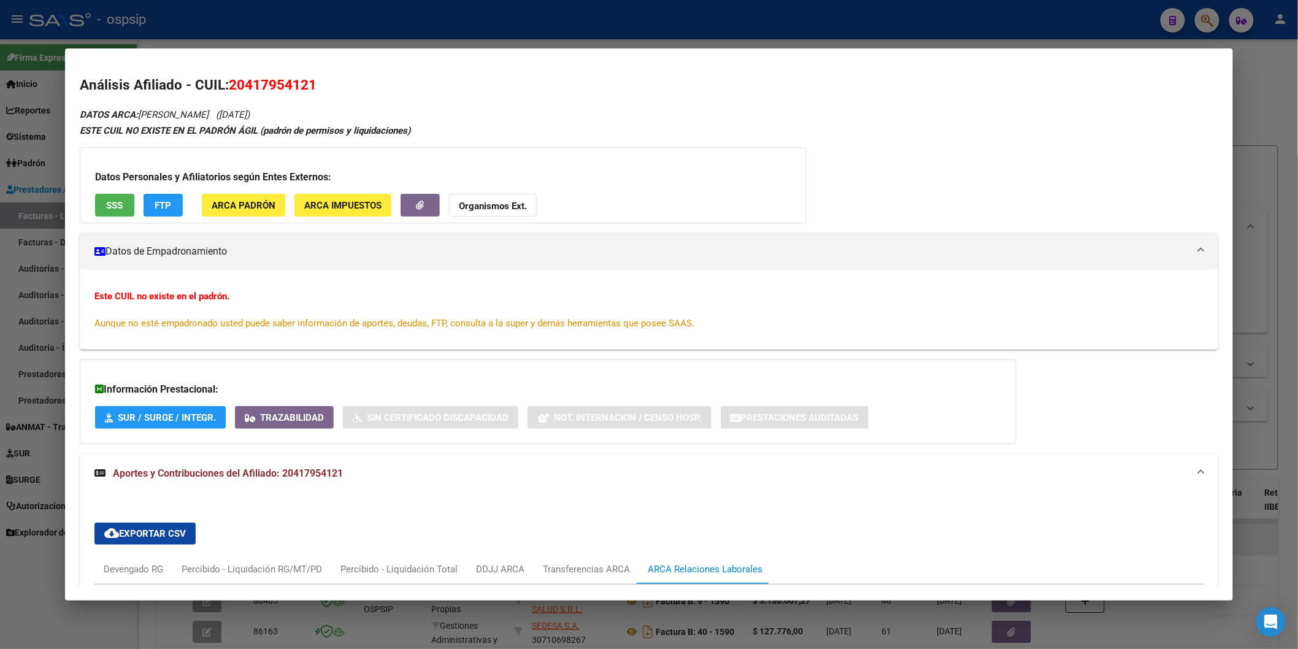
click at [483, 206] on strong "Organismos Ext." at bounding box center [493, 206] width 68 height 11
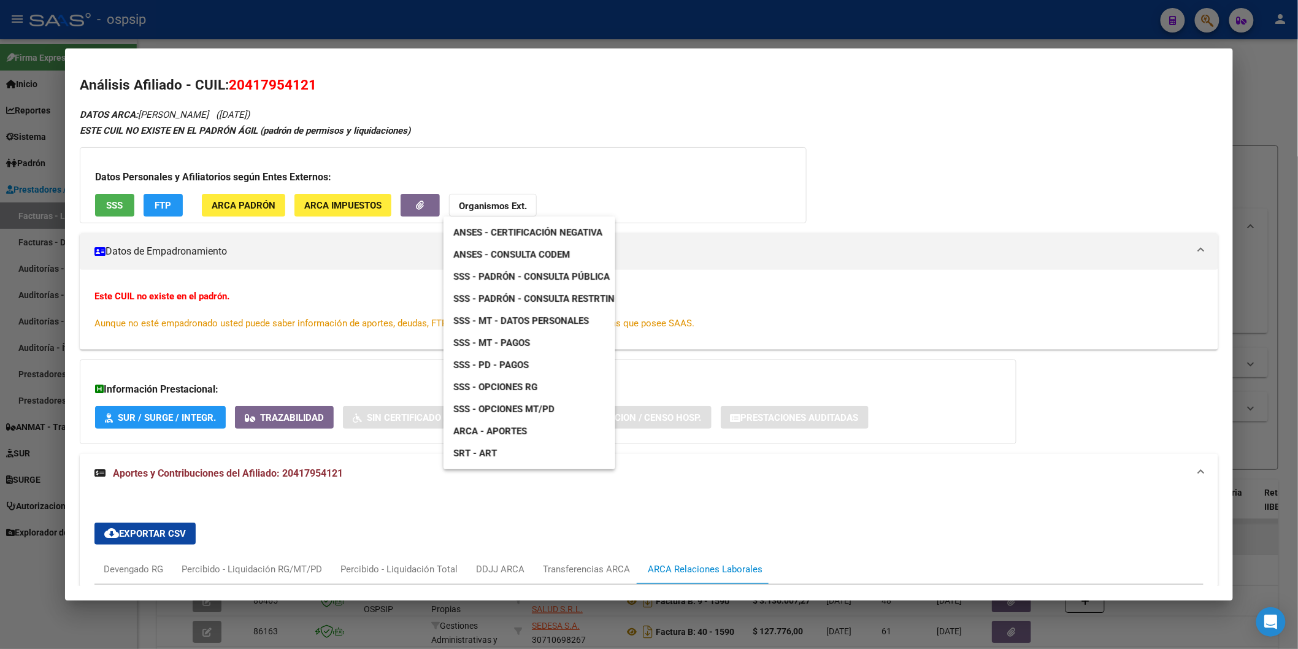
click at [575, 270] on link "SSS - Padrón - Consulta Pública" at bounding box center [532, 277] width 176 height 22
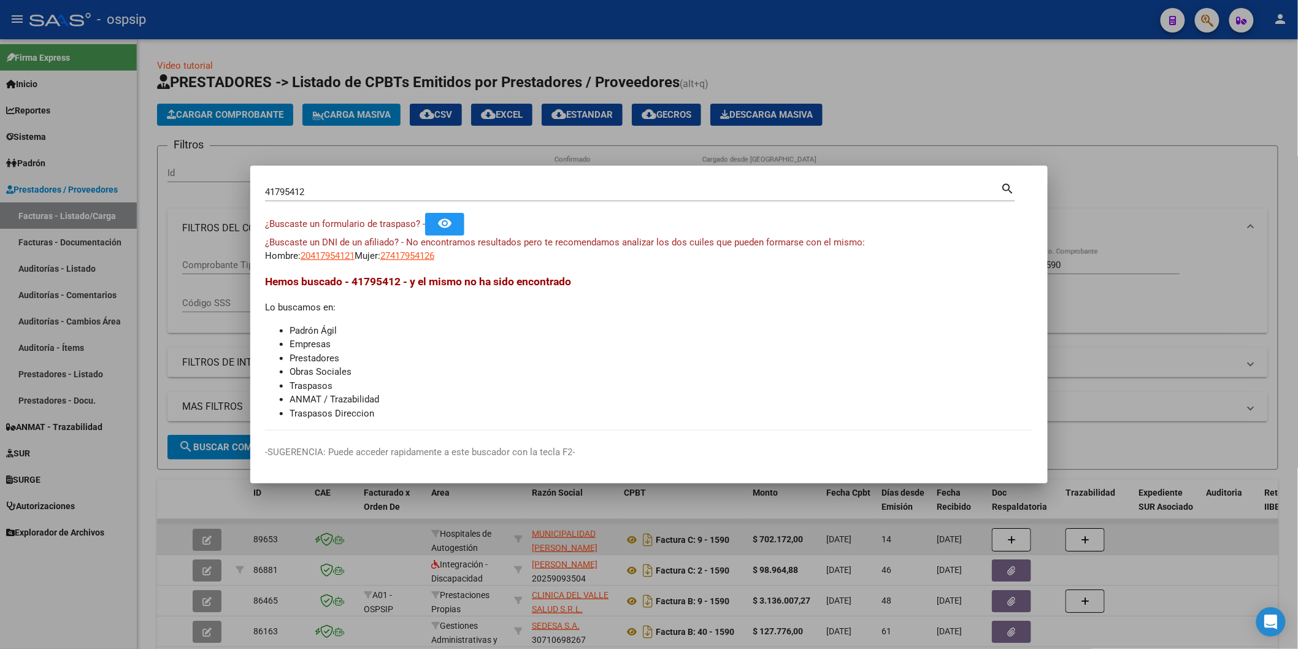
click at [318, 197] on input "41795412" at bounding box center [633, 192] width 736 height 11
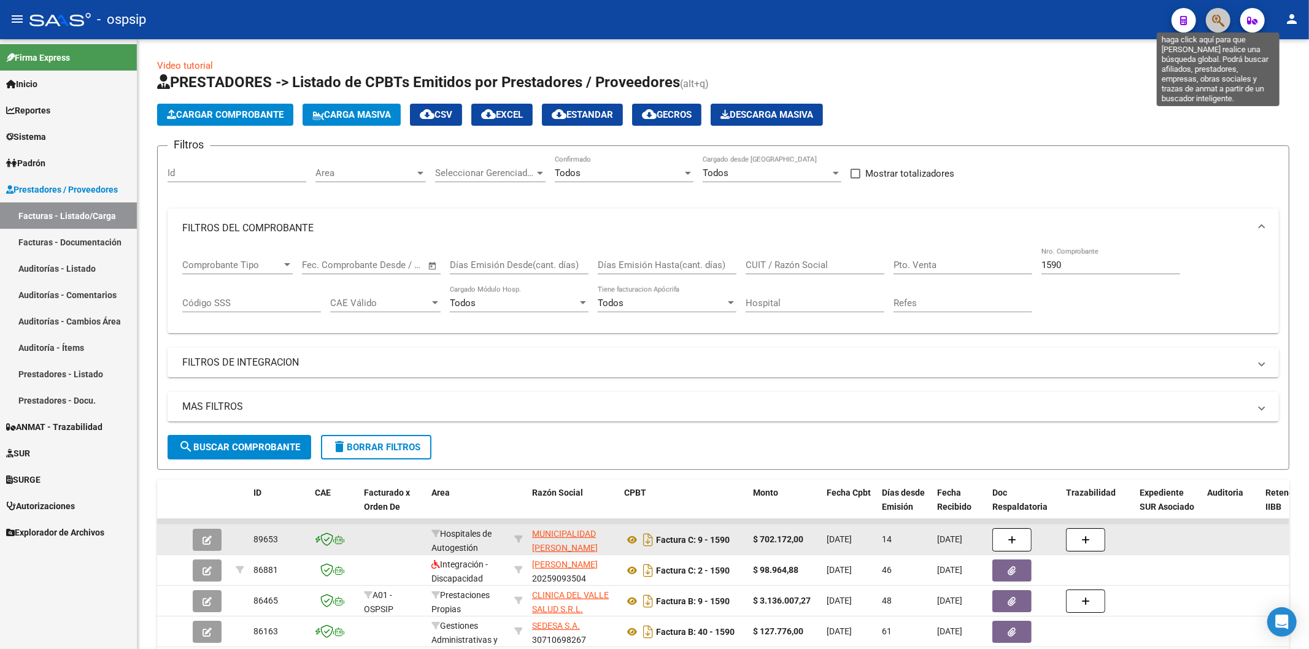
click at [1220, 13] on icon "button" at bounding box center [1218, 20] width 12 height 14
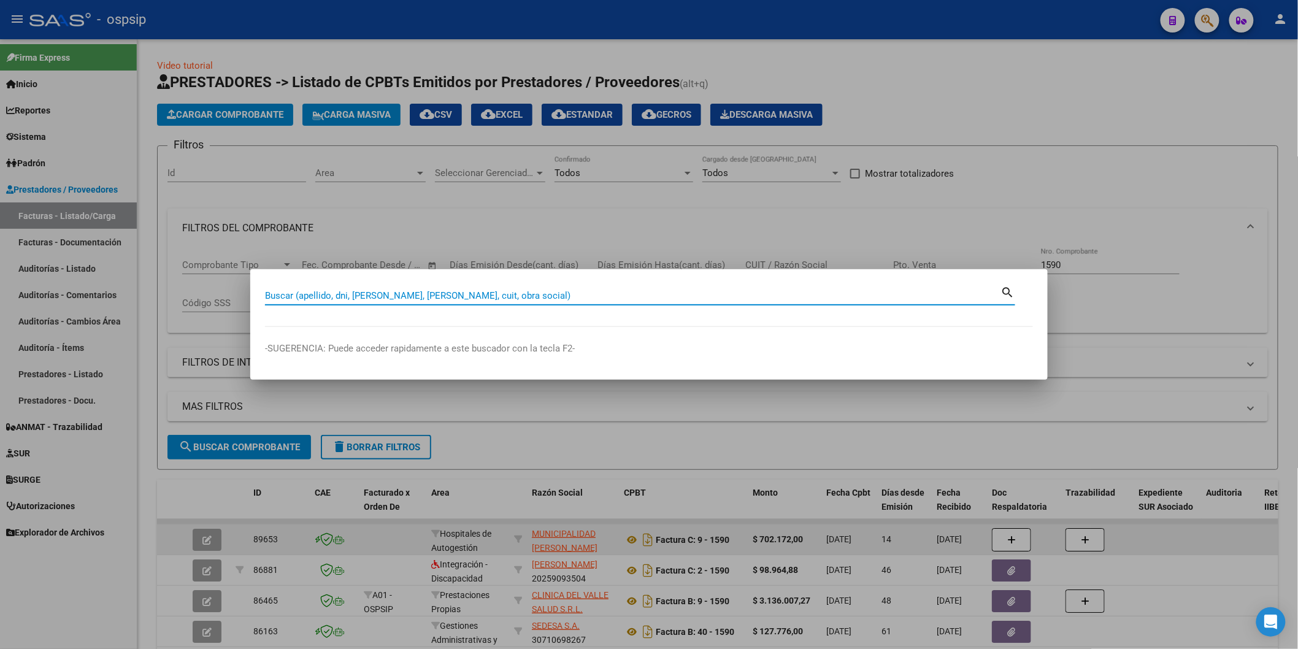
paste input "56470037"
type input "56470037"
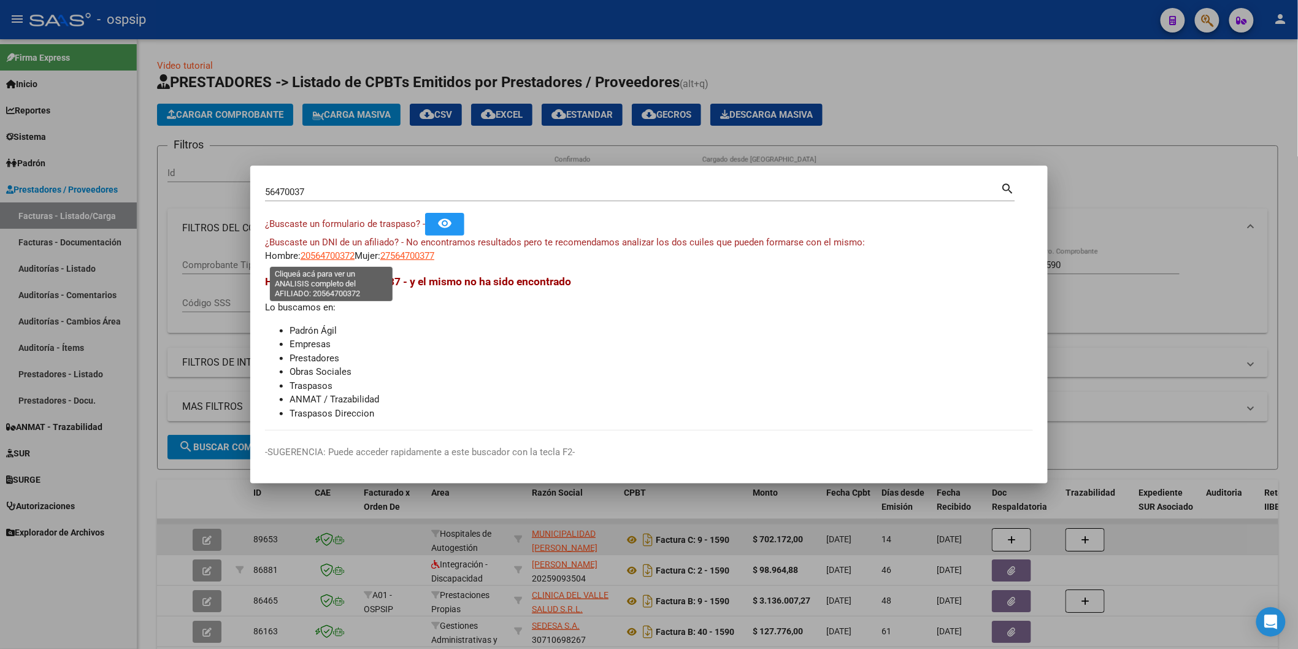
click at [340, 258] on span "20564700372" at bounding box center [328, 255] width 54 height 11
type textarea "20564700372"
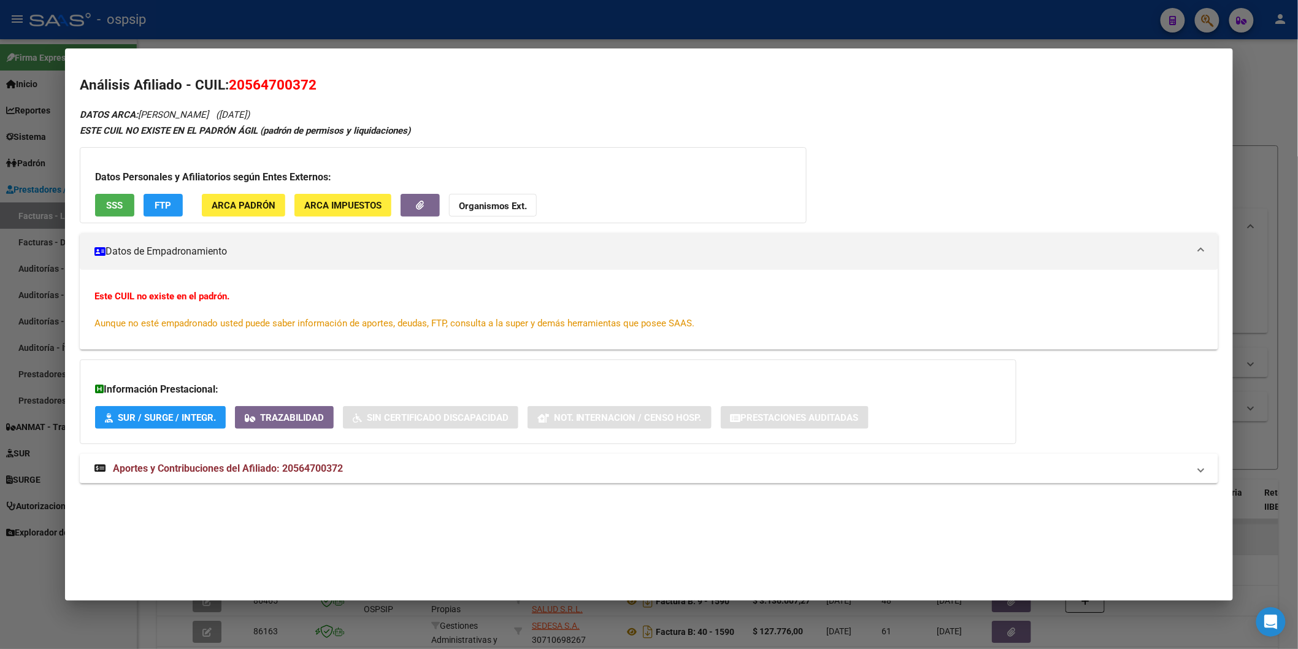
click at [102, 223] on div "Datos Personales y Afiliatorios según Entes Externos: SSS FTP ARCA Padrón ARCA …" at bounding box center [443, 185] width 727 height 76
click at [117, 194] on button "SSS" at bounding box center [114, 205] width 39 height 23
click at [504, 202] on strong "Organismos Ext." at bounding box center [493, 206] width 68 height 11
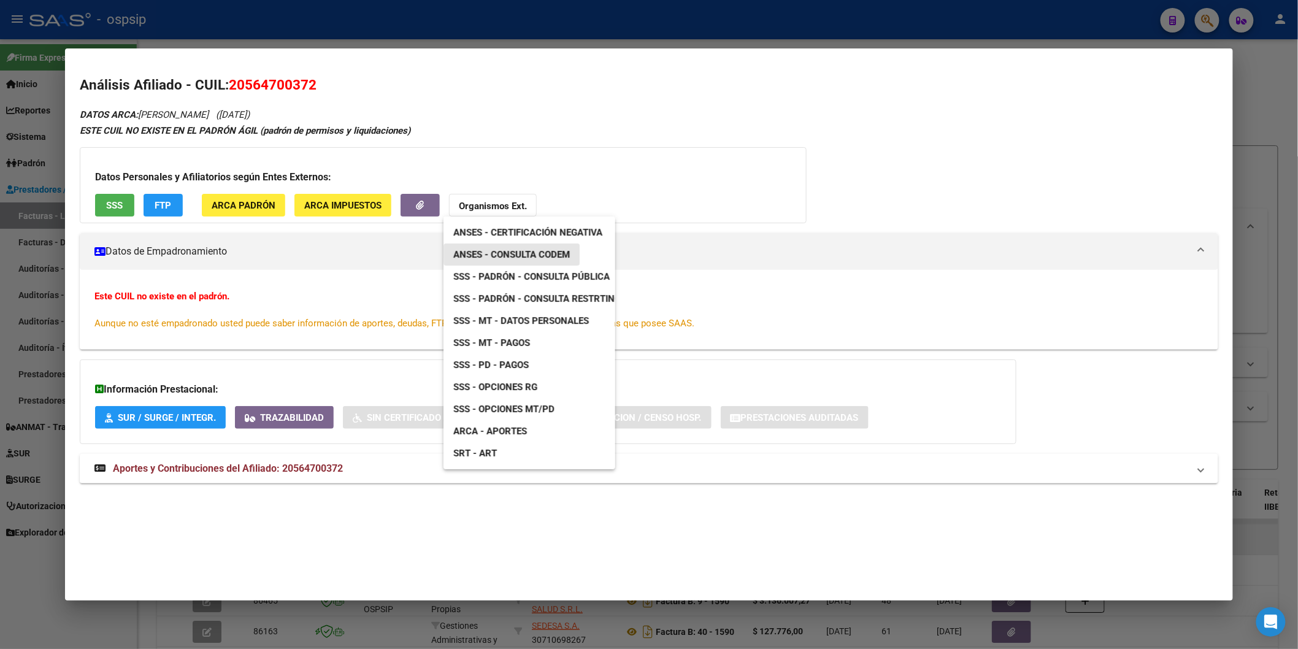
click at [574, 252] on link "ANSES - Consulta CODEM" at bounding box center [512, 255] width 136 height 22
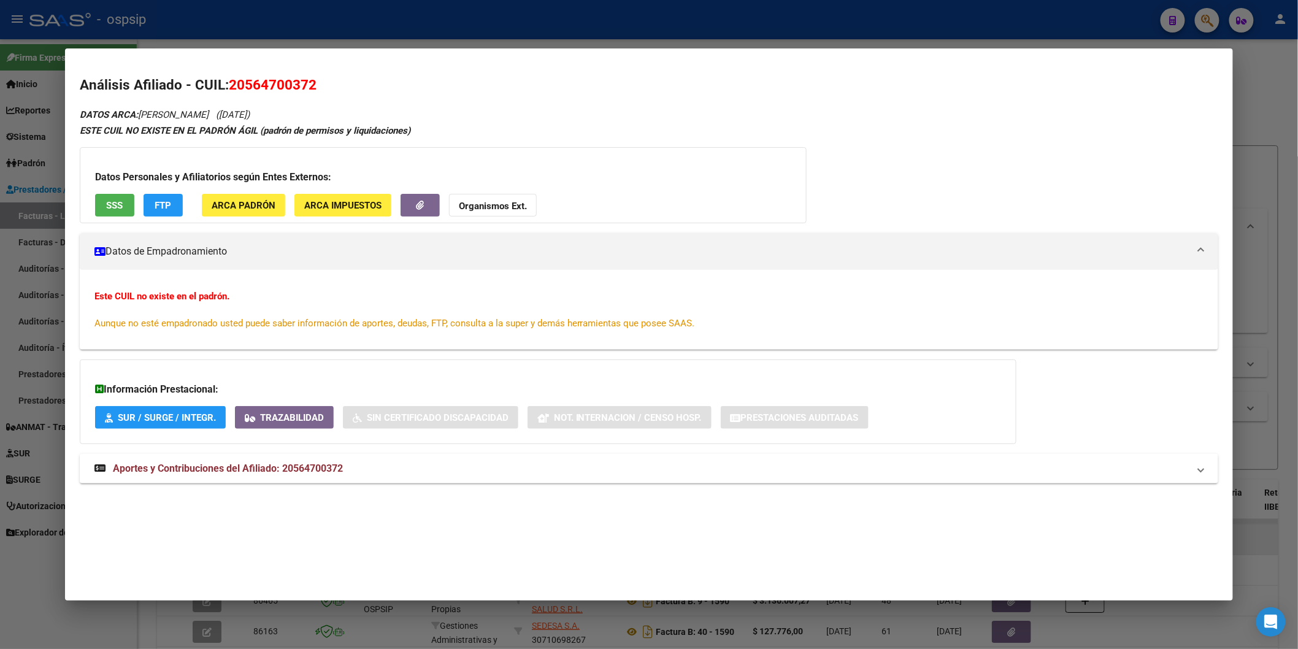
click at [488, 207] on strong "Organismos Ext." at bounding box center [493, 206] width 68 height 11
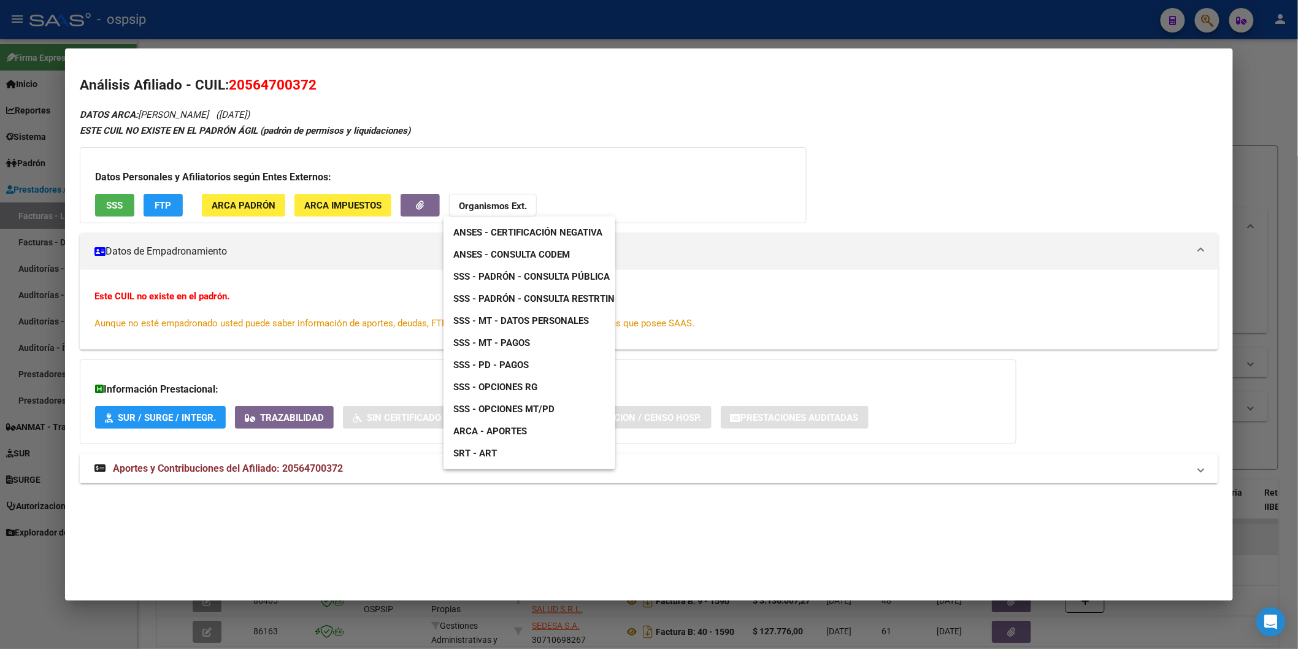
click at [560, 277] on span "SSS - Padrón - Consulta Pública" at bounding box center [531, 276] width 156 height 11
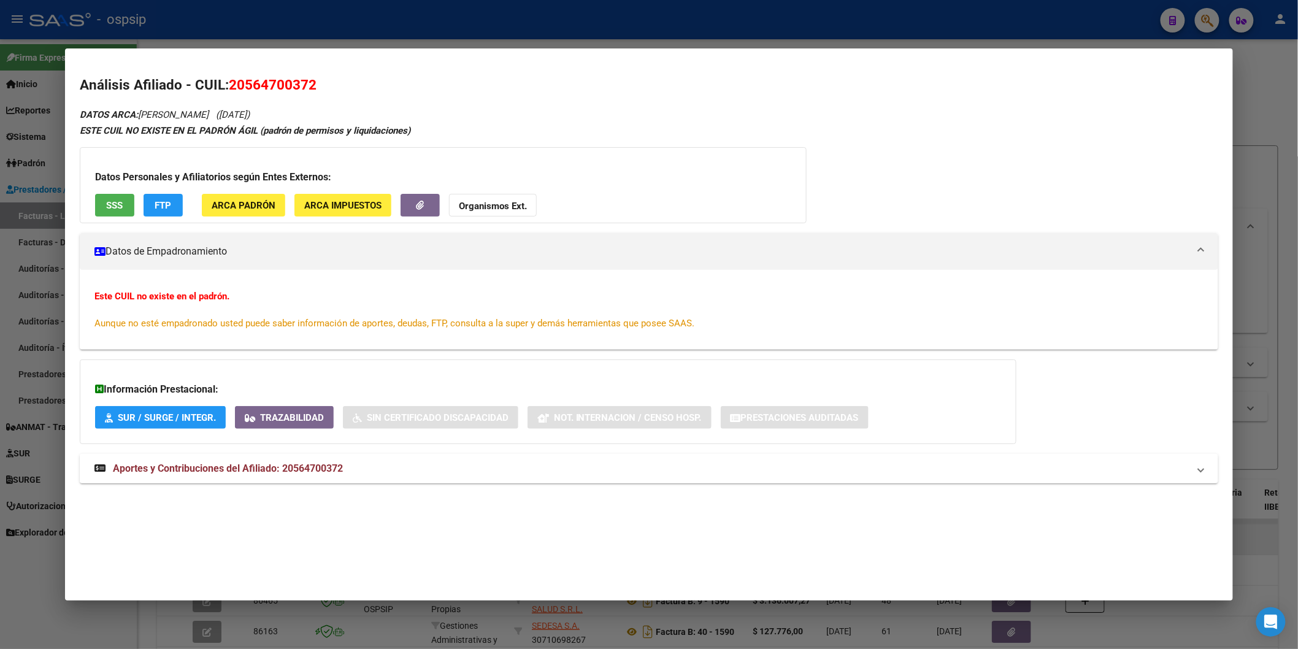
click at [306, 467] on span "Aportes y Contribuciones del Afiliado: 20564700372" at bounding box center [228, 469] width 230 height 12
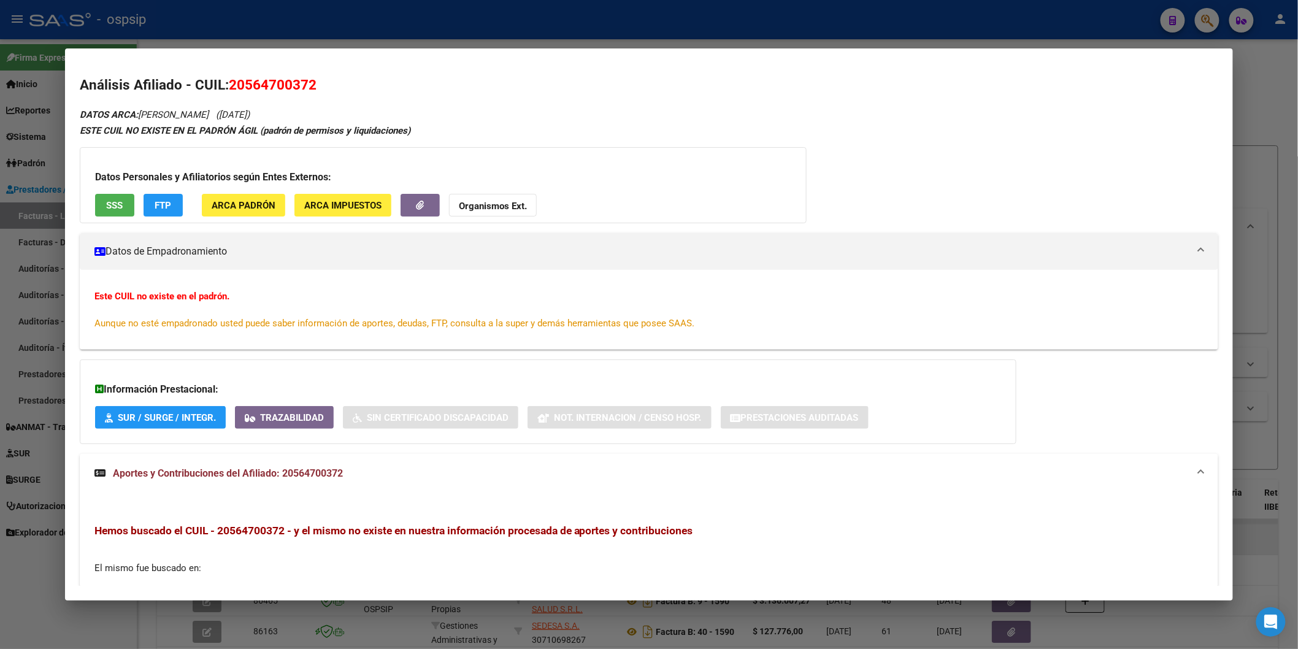
click at [499, 203] on strong "Organismos Ext." at bounding box center [493, 206] width 68 height 11
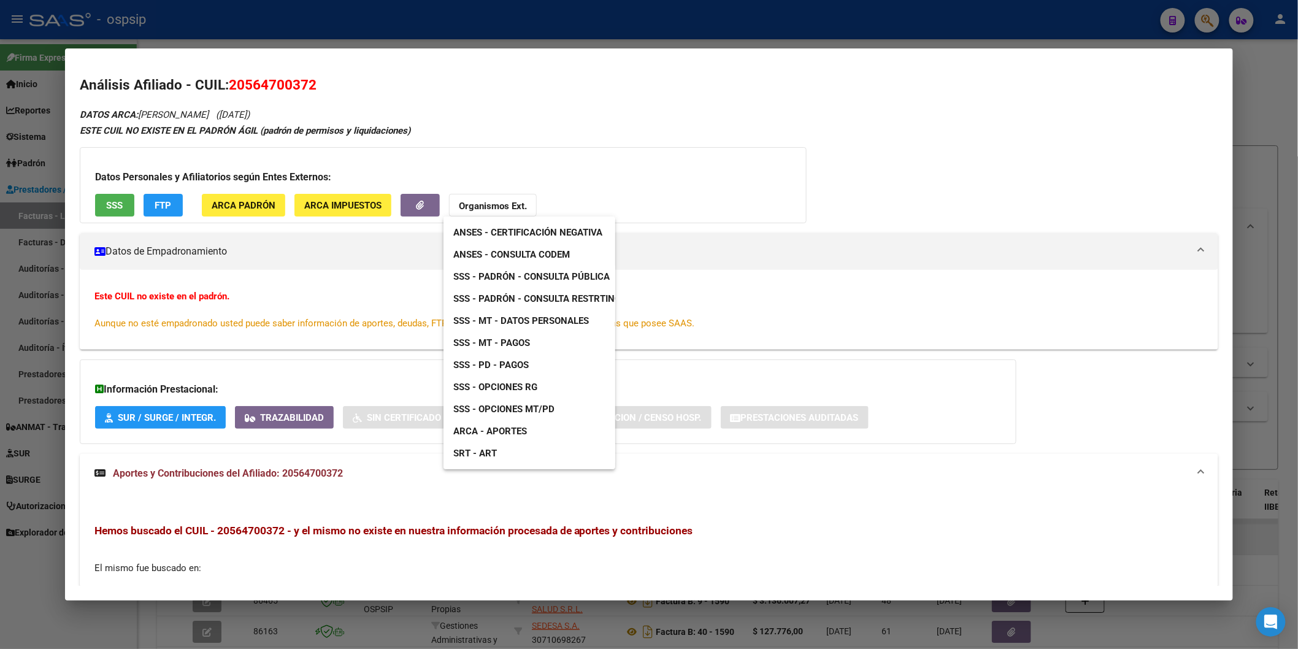
click at [531, 246] on link "ANSES - Consulta CODEM" at bounding box center [512, 255] width 136 height 22
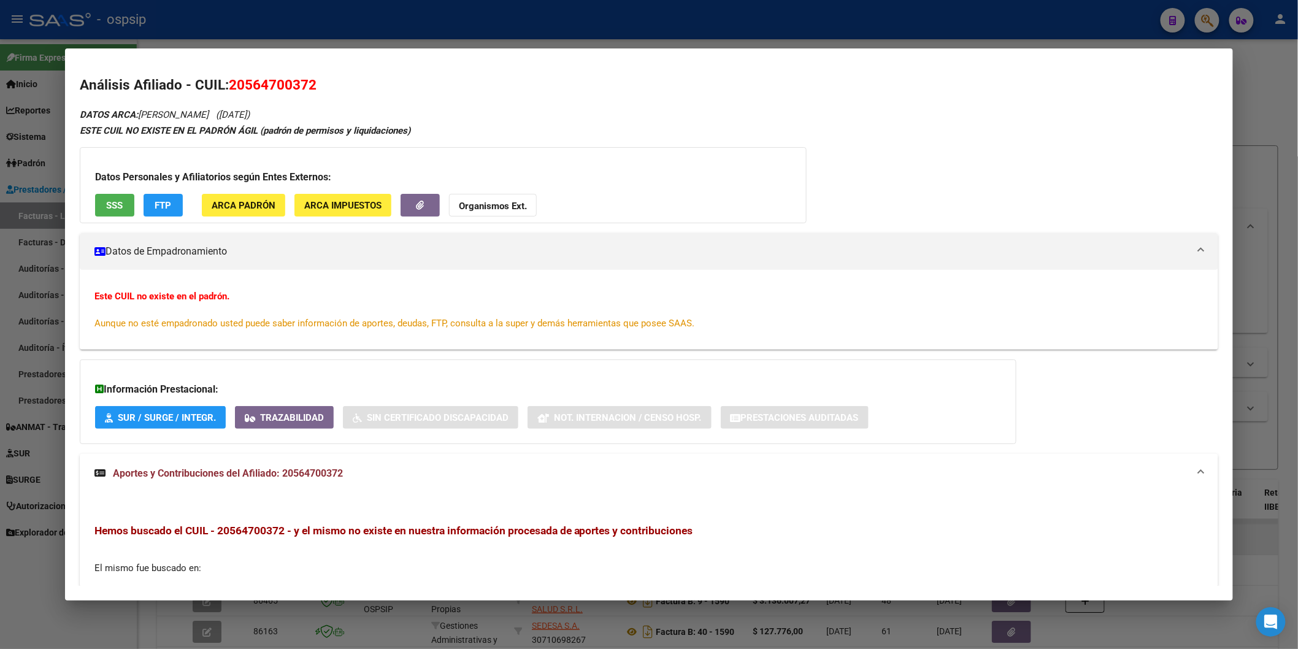
click at [118, 206] on span "SSS" at bounding box center [114, 205] width 17 height 11
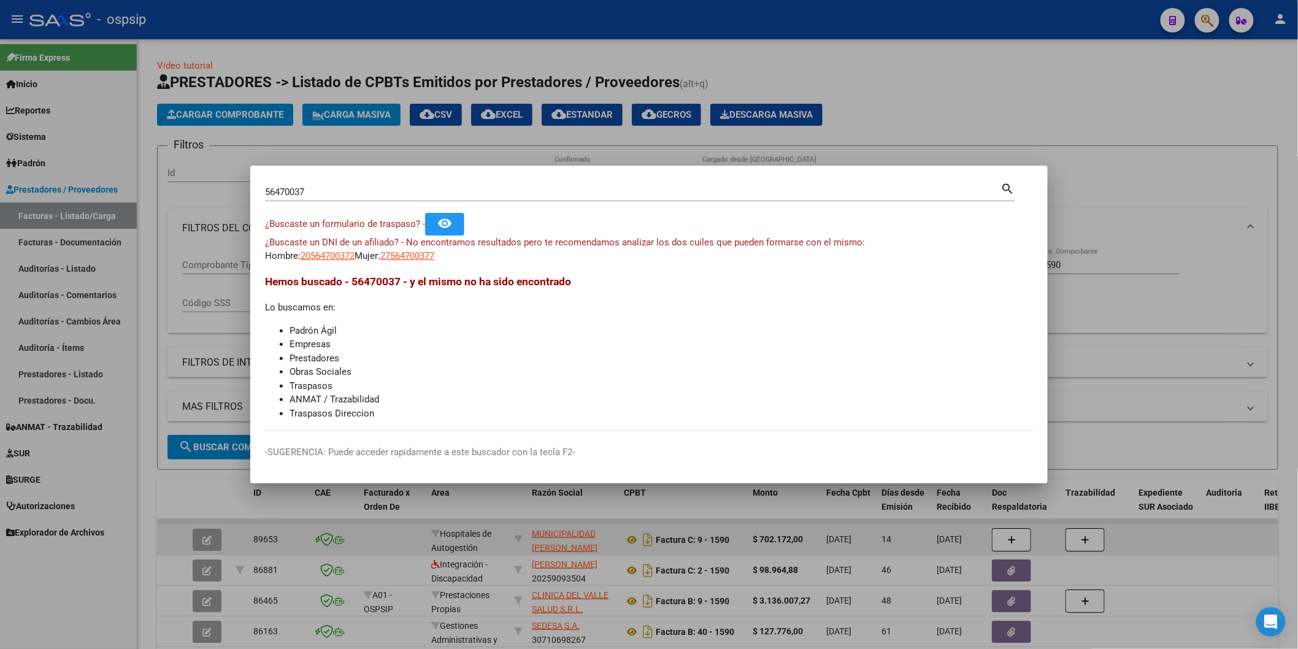
click at [331, 194] on input "56470037" at bounding box center [633, 192] width 736 height 11
type input "27968602"
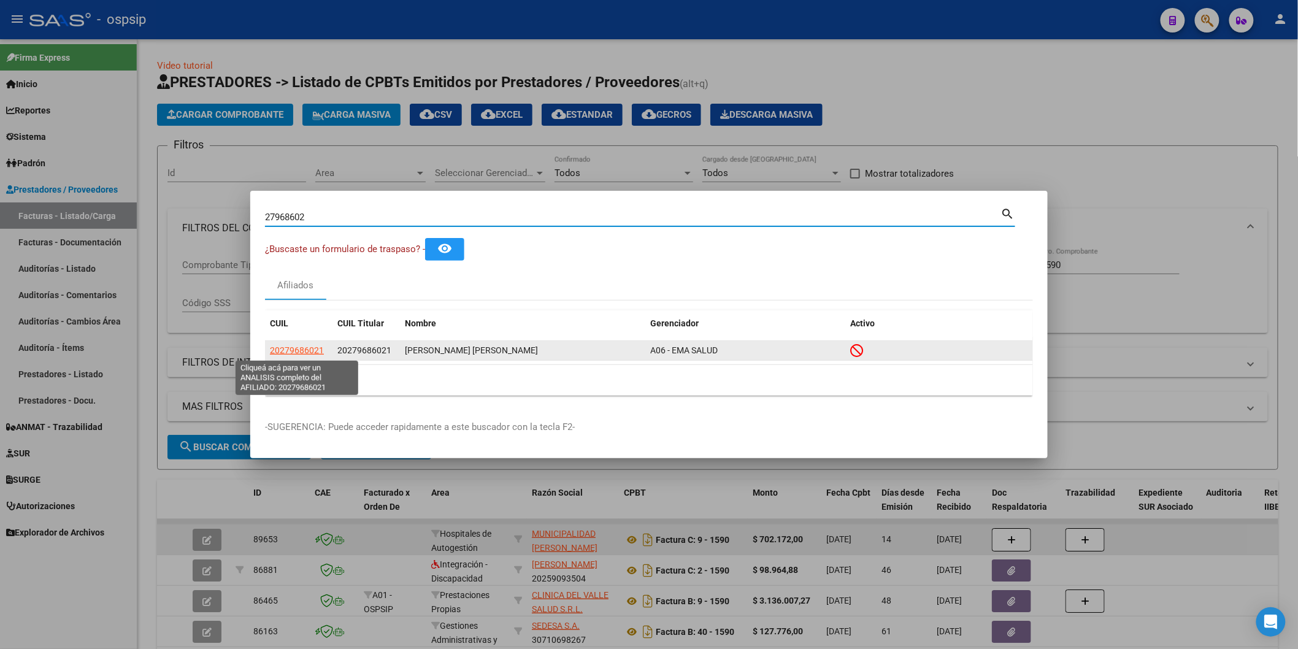
click at [296, 350] on span "20279686021" at bounding box center [297, 350] width 54 height 10
type textarea "20279686021"
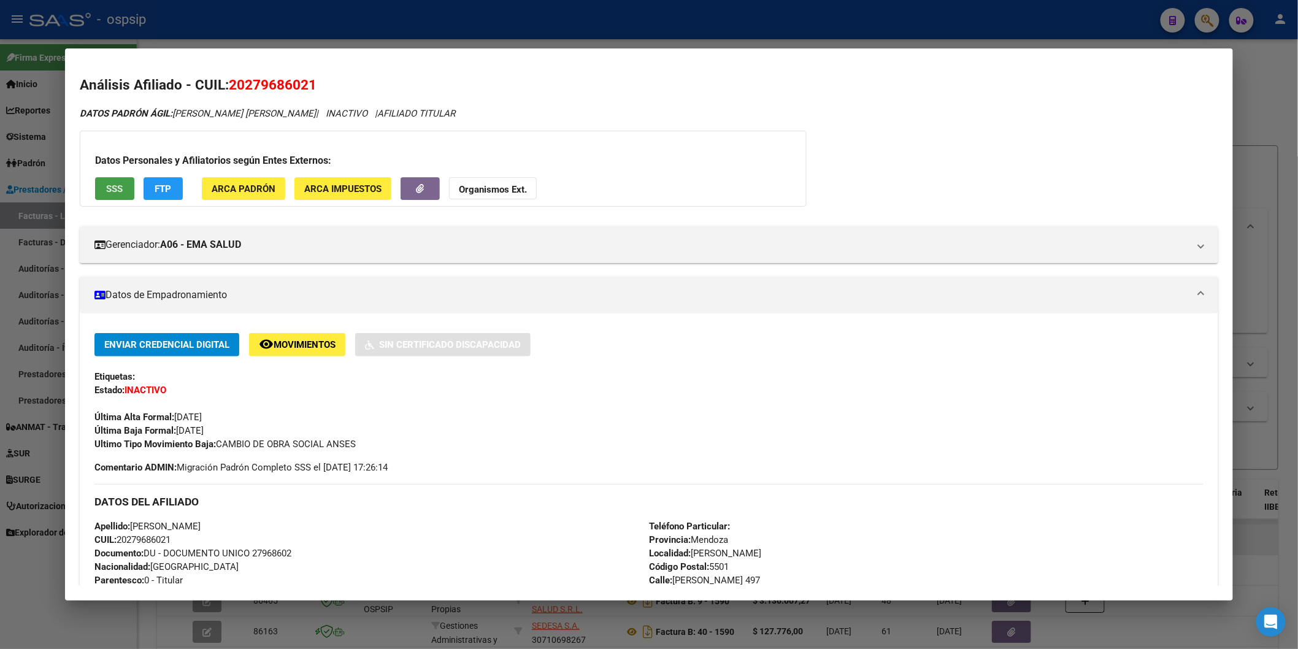
click at [112, 187] on span "SSS" at bounding box center [114, 188] width 17 height 11
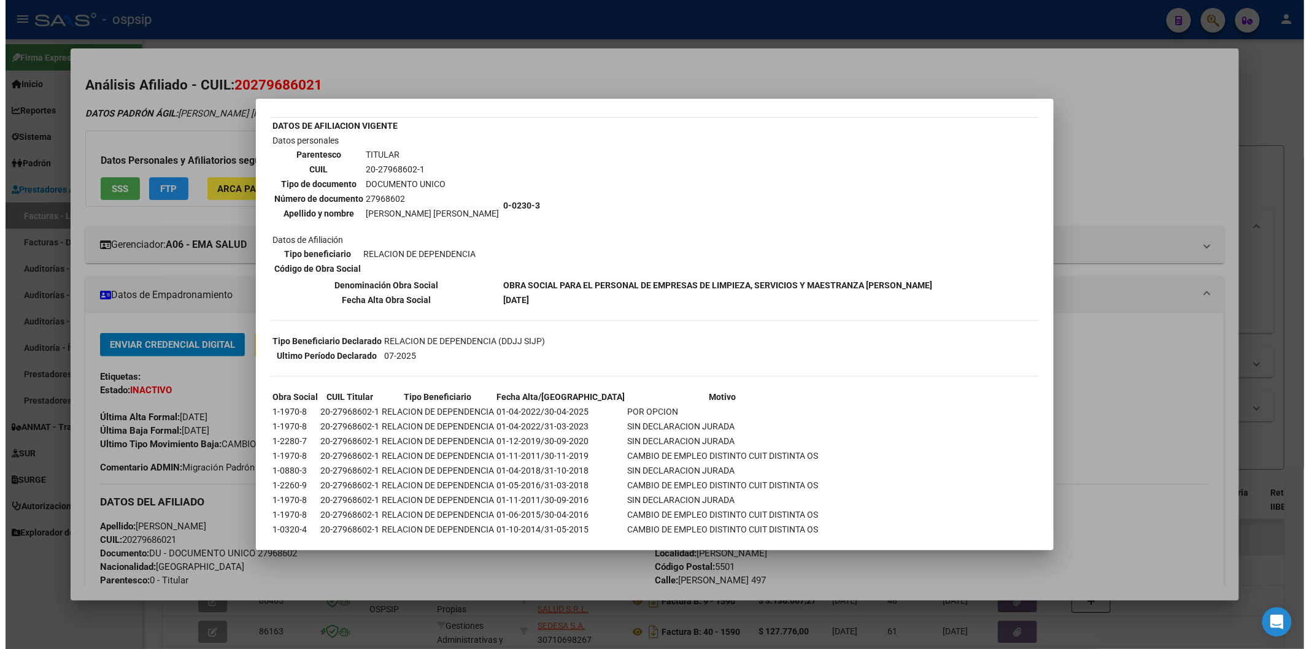
scroll to position [133, 0]
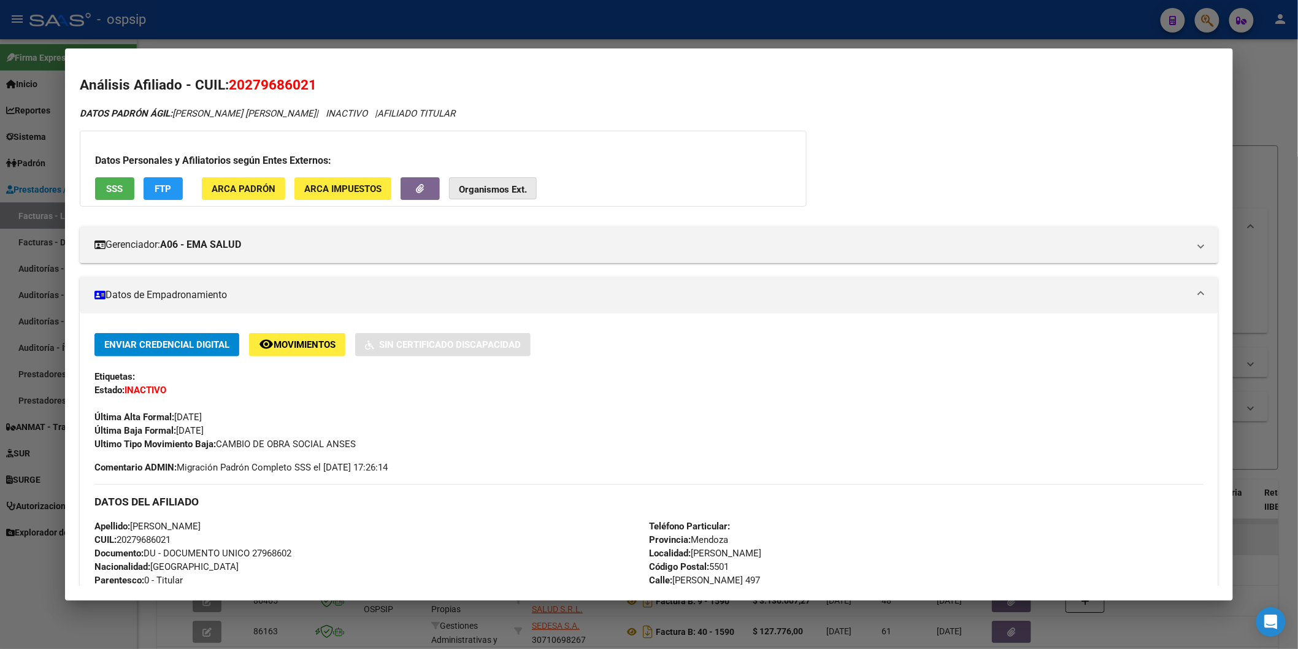
click at [504, 181] on button "Organismos Ext." at bounding box center [493, 188] width 88 height 23
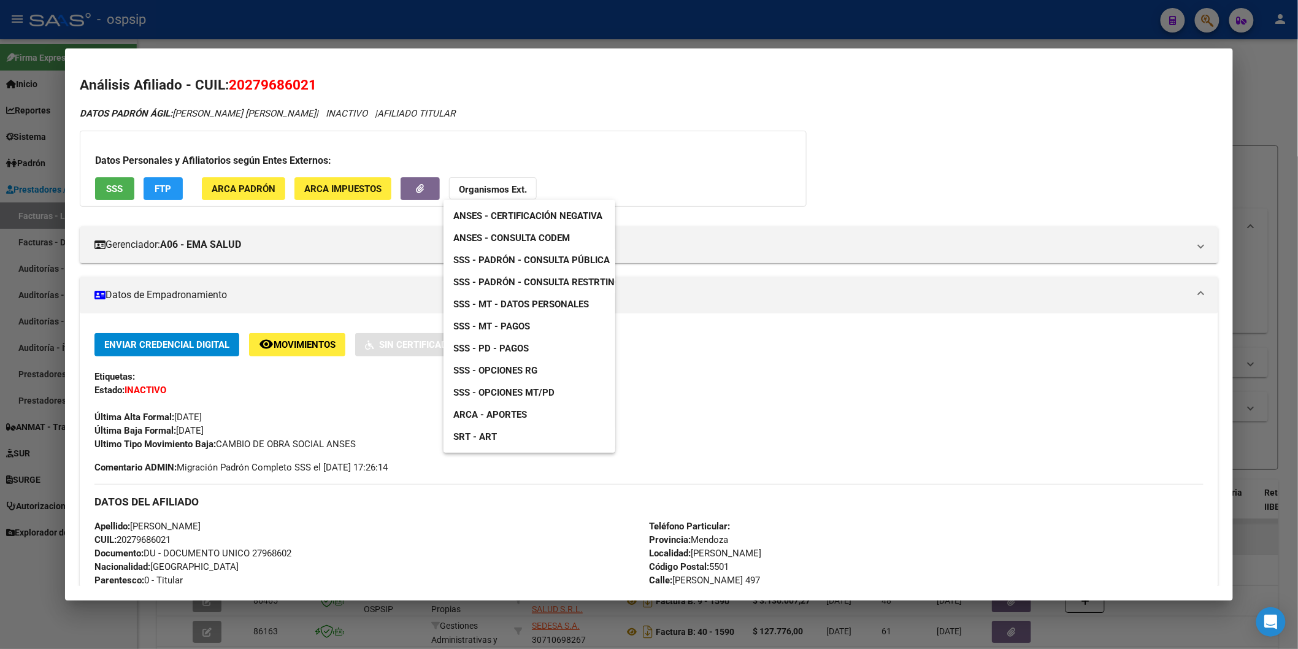
click at [551, 231] on link "ANSES - Consulta CODEM" at bounding box center [512, 238] width 136 height 22
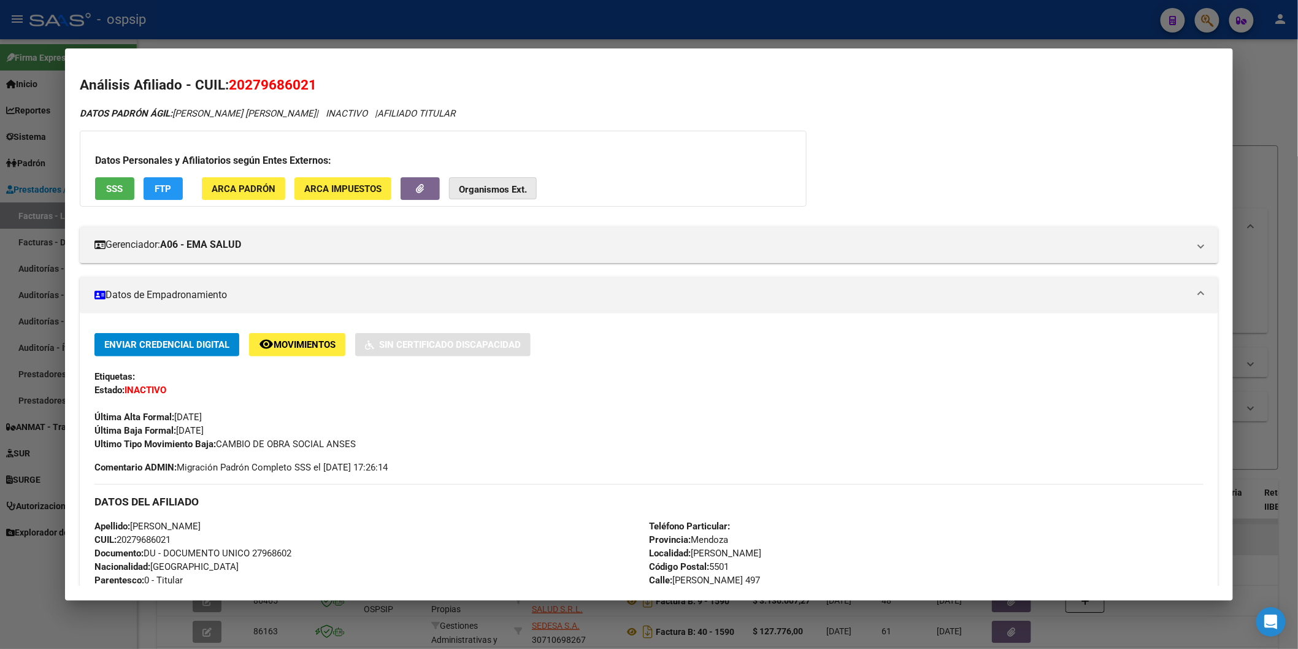
click at [491, 191] on strong "Organismos Ext." at bounding box center [493, 189] width 68 height 11
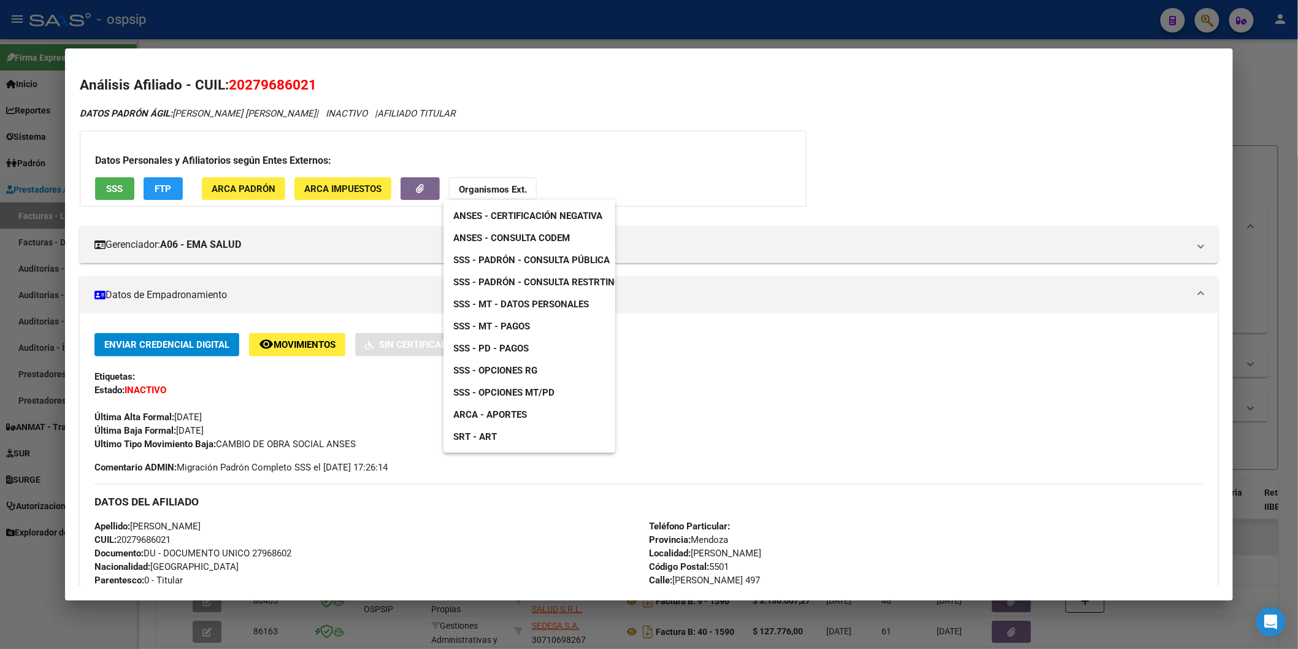
click at [578, 256] on span "SSS - Padrón - Consulta Pública" at bounding box center [531, 260] width 156 height 11
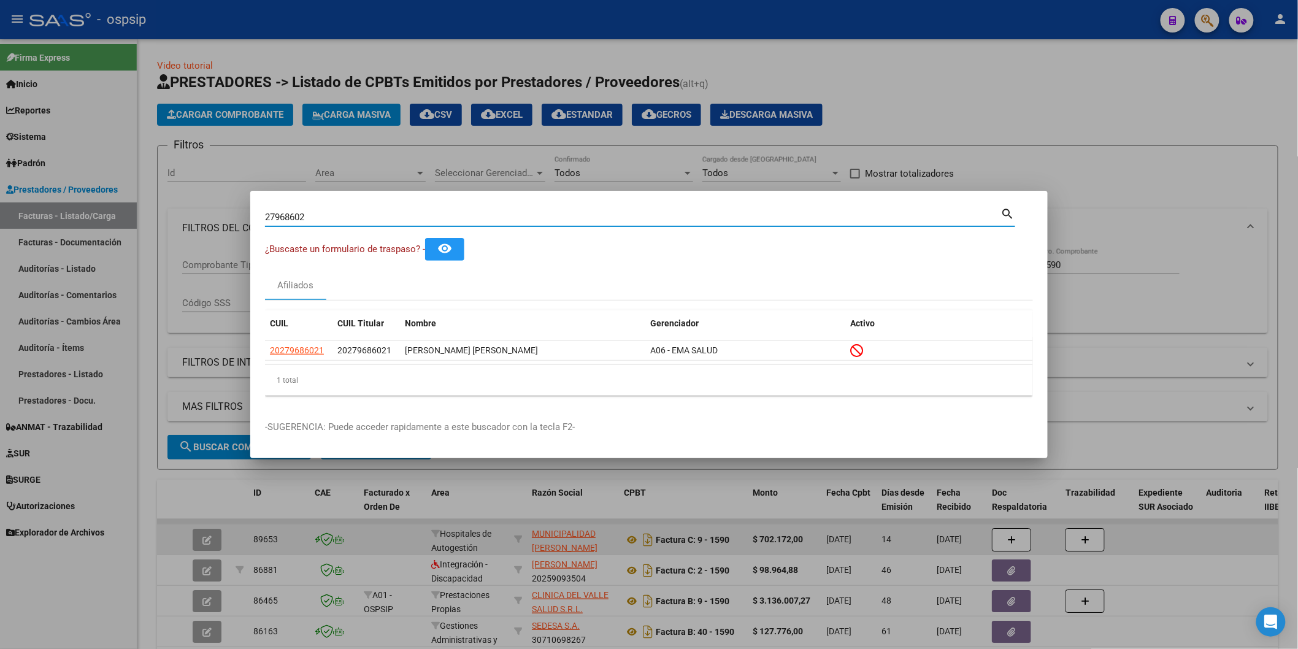
click at [369, 212] on input "27968602" at bounding box center [633, 217] width 736 height 11
paste input "41418495"
type input "41418495"
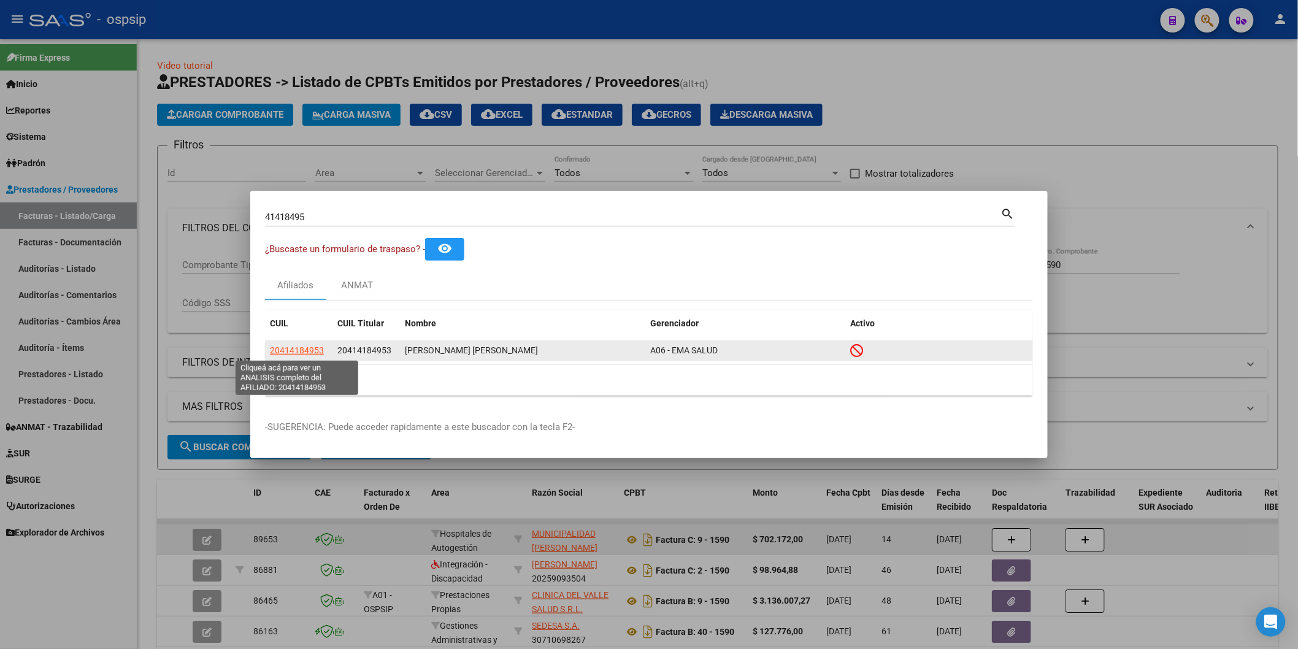
click at [296, 352] on span "20414184953" at bounding box center [297, 350] width 54 height 10
type textarea "20414184953"
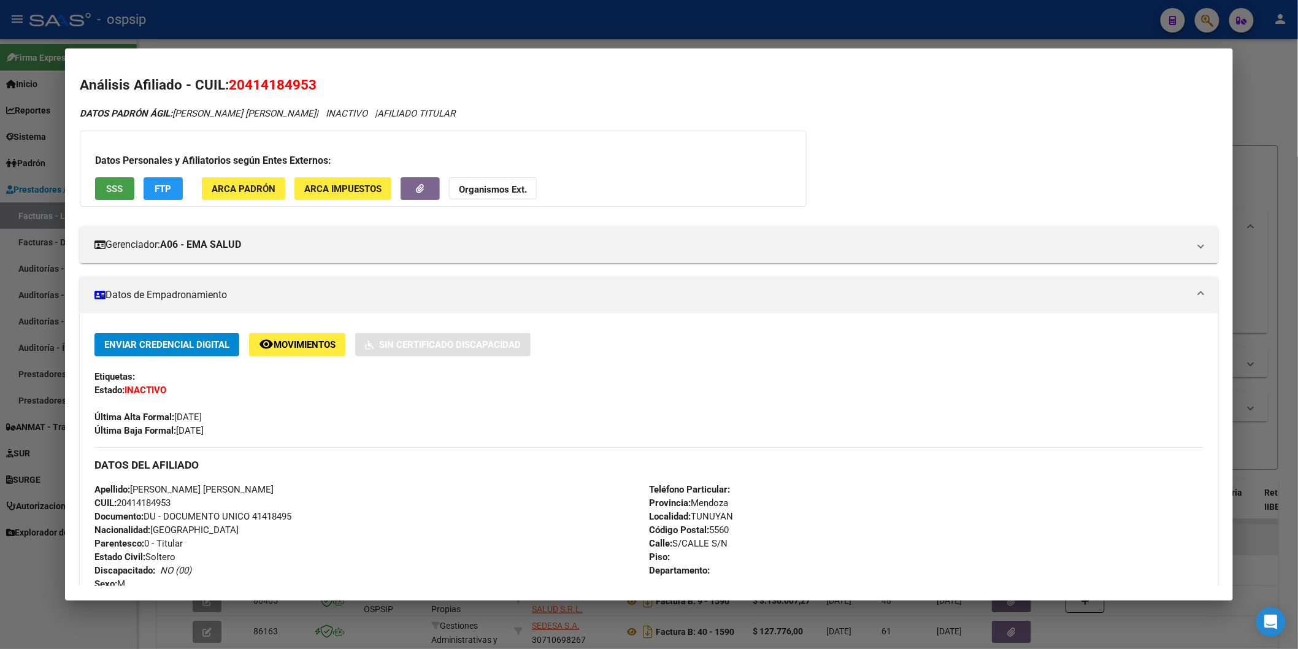
click at [112, 188] on span "SSS" at bounding box center [114, 188] width 17 height 11
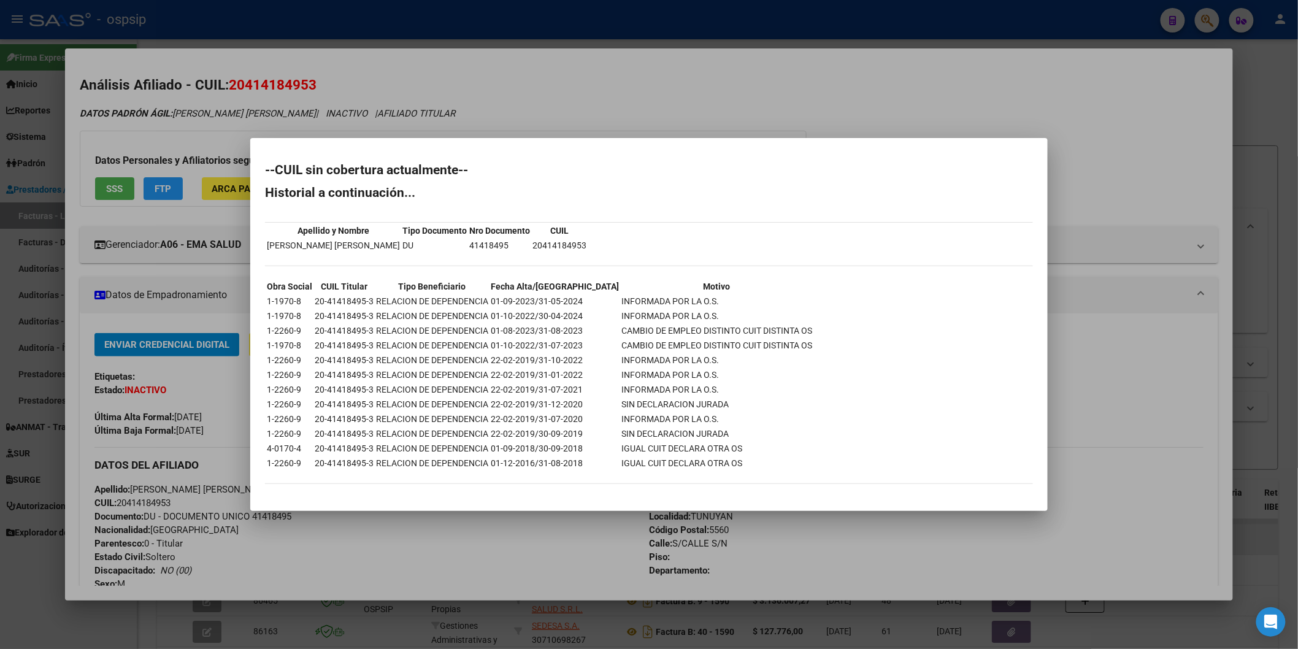
drag, startPoint x: 532, startPoint y: 302, endPoint x: 579, endPoint y: 301, distance: 47.3
click at [579, 301] on tr "1-1970-8 20-41418495-3 RELACION DE DEPENDENCIA 01-09-2023/31-05-2024 INFORMADA …" at bounding box center [539, 300] width 547 height 13
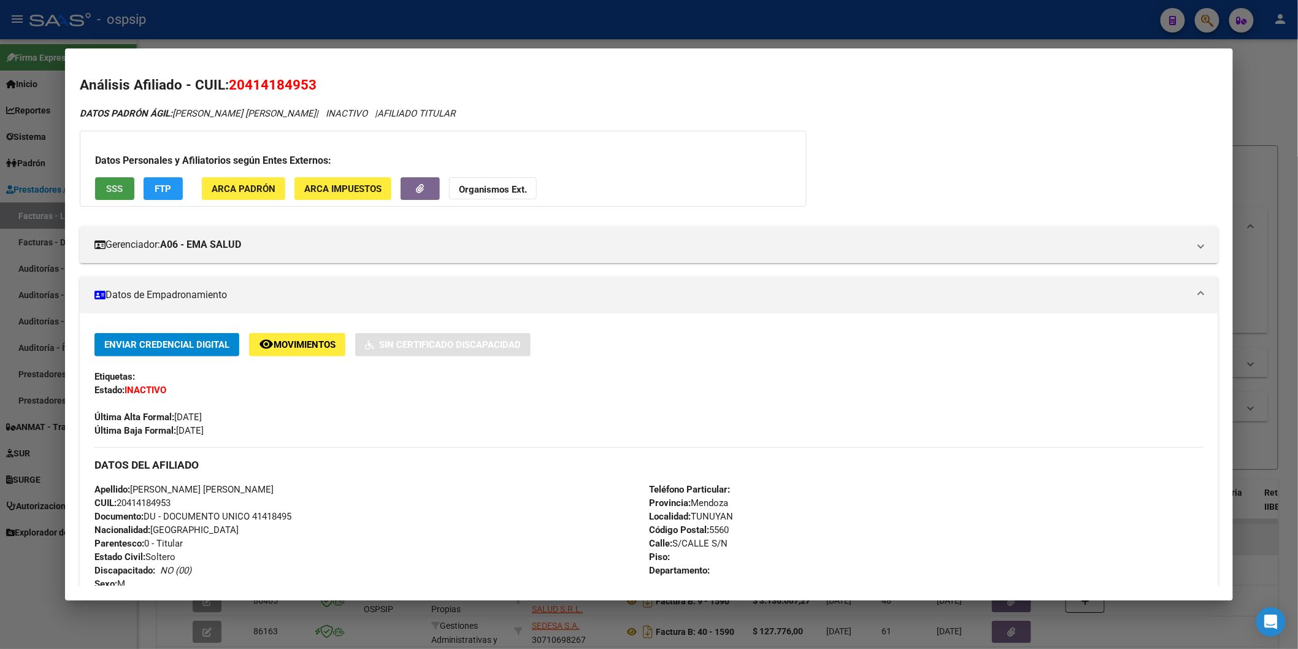
click at [629, 144] on div "Datos Personales y Afiliatorios según Entes Externos: SSS FTP ARCA Padrón ARCA …" at bounding box center [443, 169] width 727 height 76
click at [1250, 40] on div at bounding box center [649, 324] width 1298 height 649
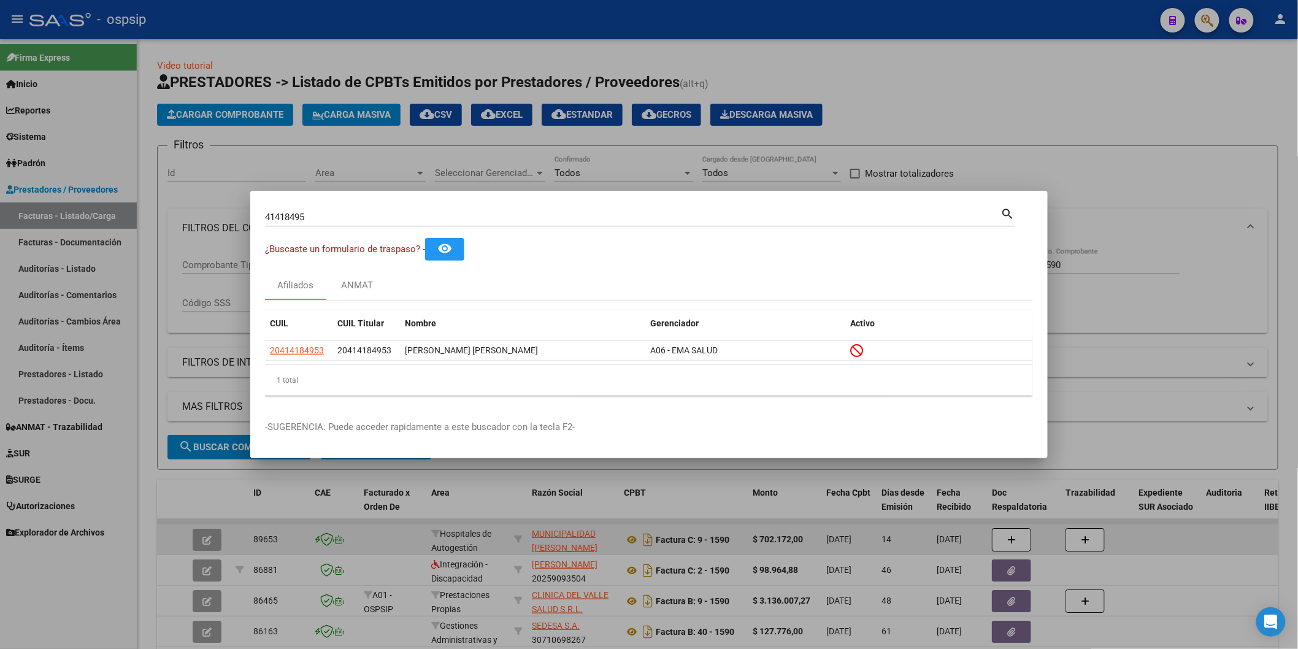
click at [1246, 43] on div at bounding box center [649, 324] width 1298 height 649
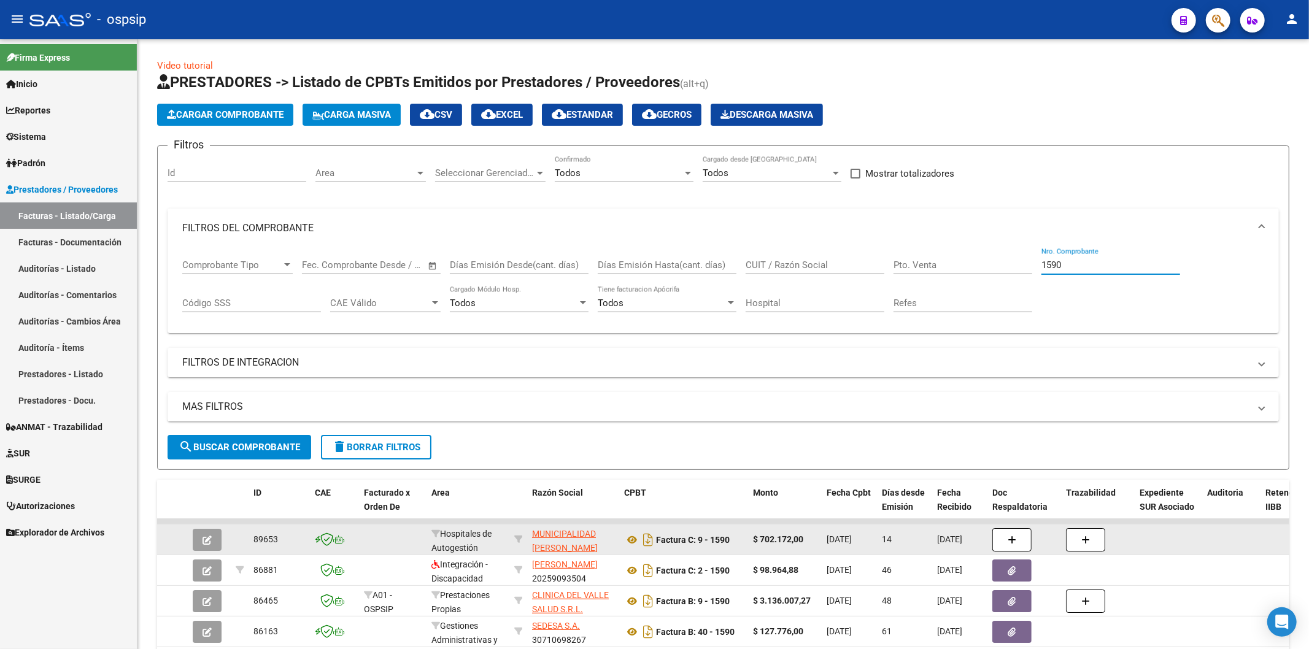
click at [1064, 271] on input "1590" at bounding box center [1110, 265] width 139 height 11
type input "1"
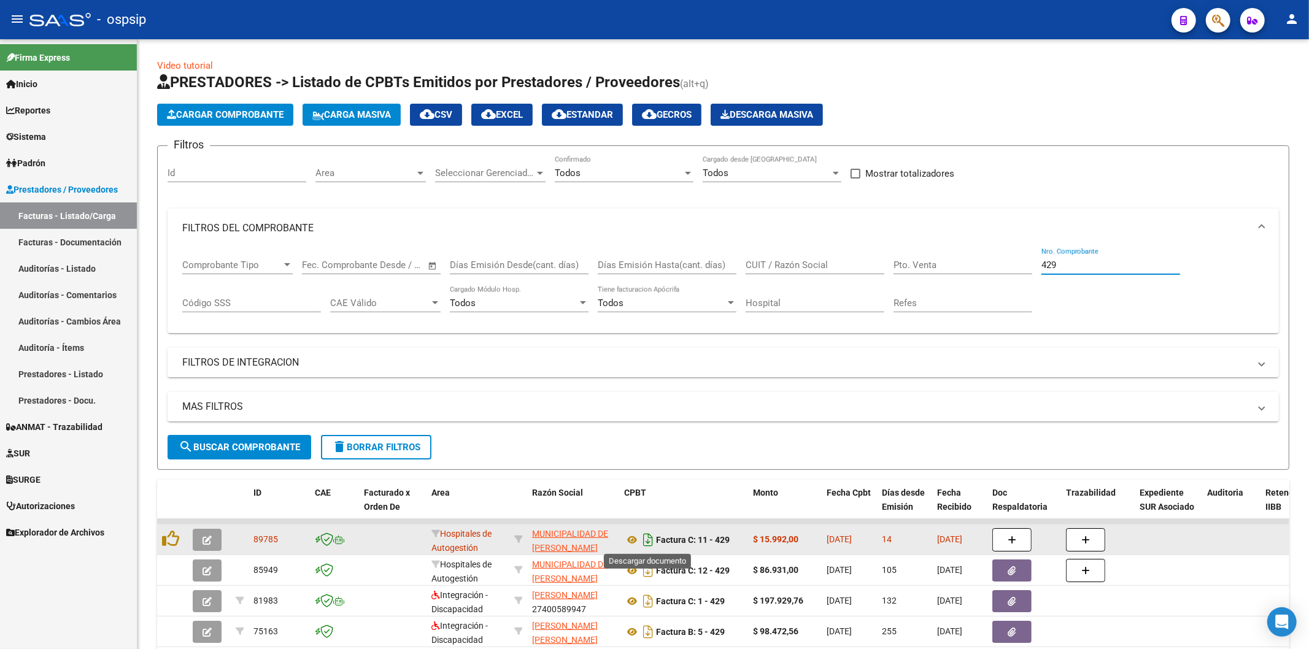
click at [646, 543] on icon "Descargar documento" at bounding box center [648, 540] width 16 height 20
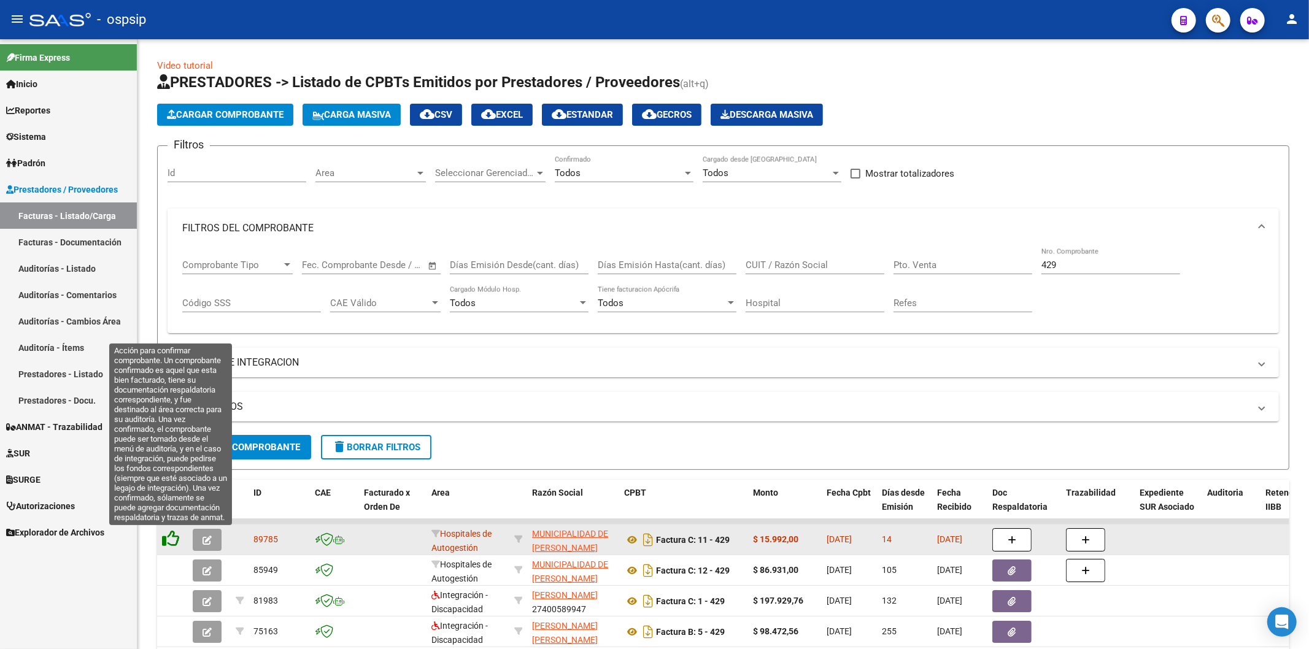
click at [164, 536] on icon at bounding box center [170, 538] width 17 height 17
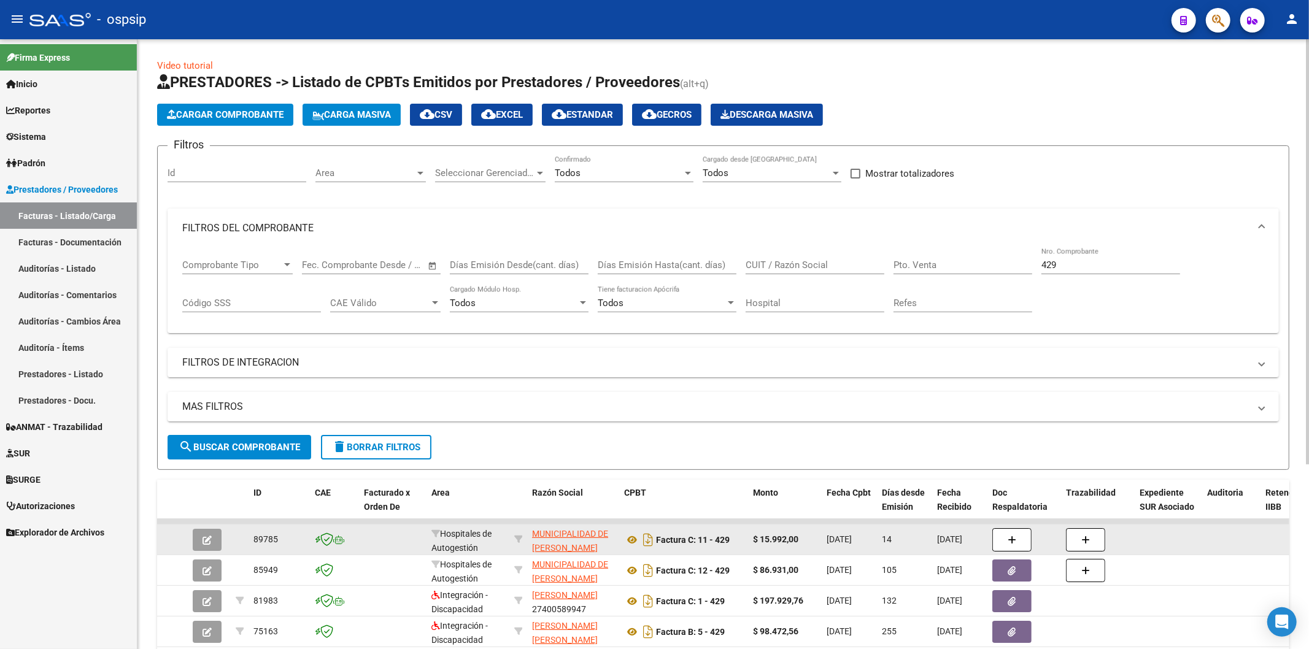
click at [1075, 268] on input "429" at bounding box center [1110, 265] width 139 height 11
type input "4"
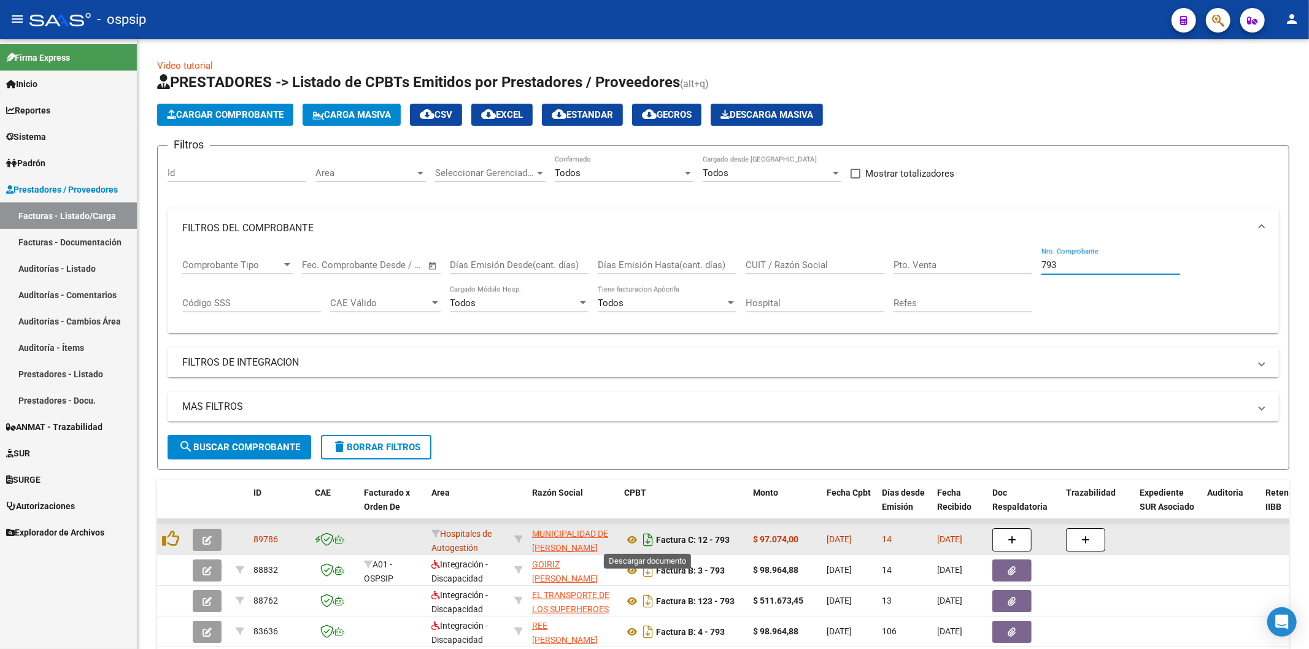
type input "793"
click at [645, 541] on icon "Descargar documento" at bounding box center [648, 540] width 16 height 20
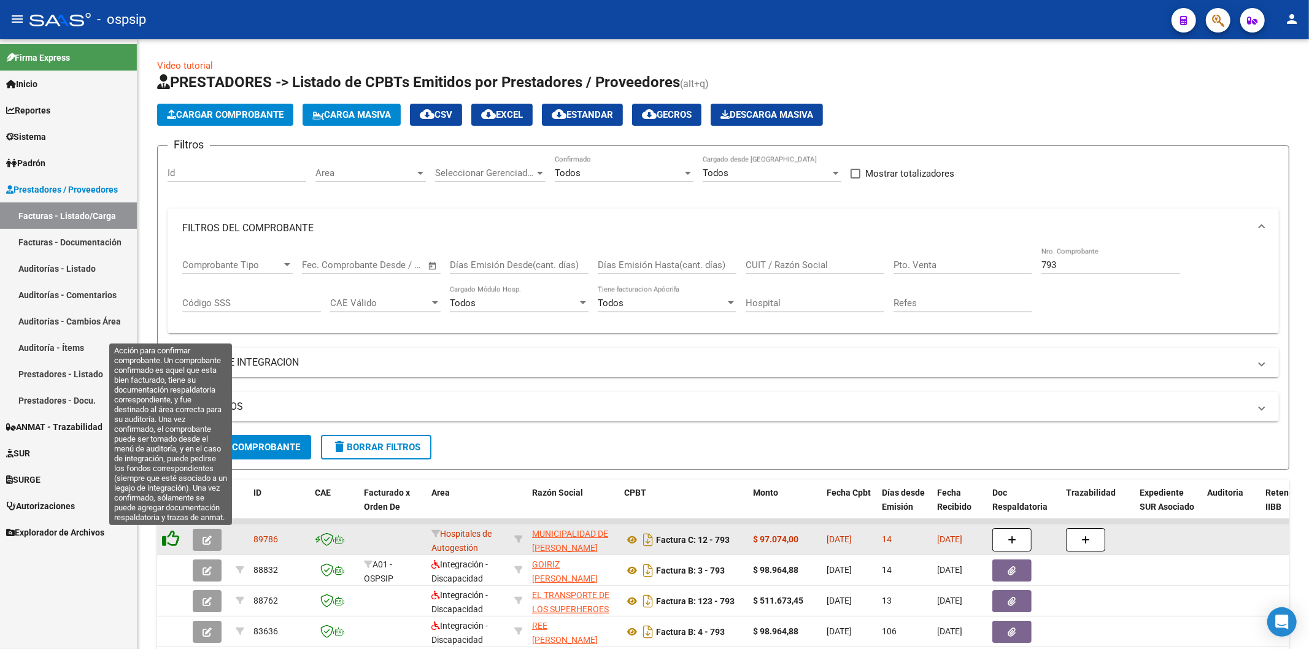
click at [169, 541] on icon at bounding box center [170, 538] width 17 height 17
